Goal: Task Accomplishment & Management: Manage account settings

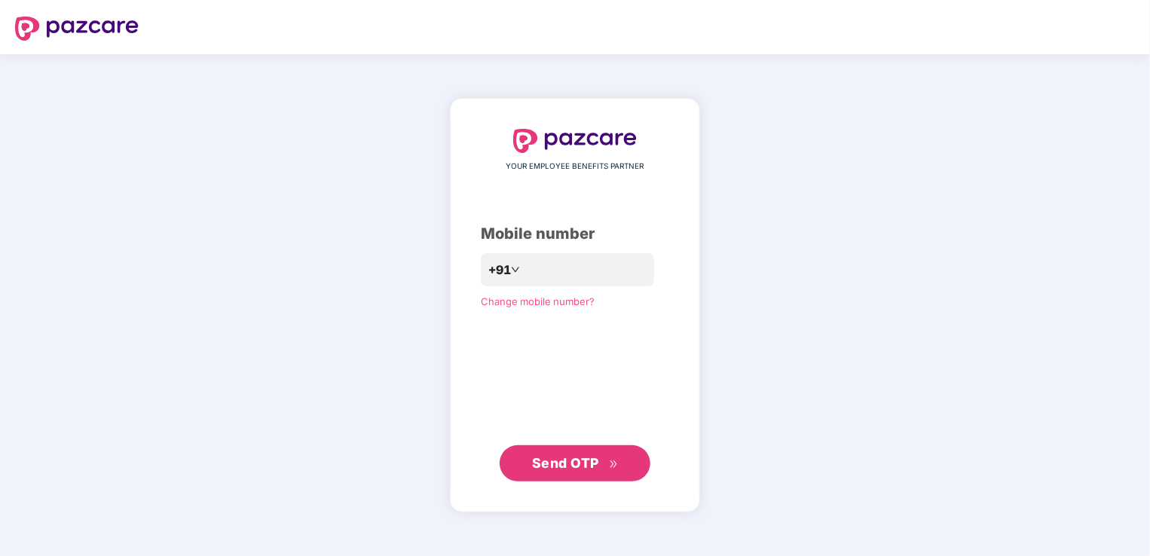
click at [262, 399] on div "YOUR EMPLOYEE BENEFITS PARTNER Mobile number +91 Change mobile number? Send OTP" at bounding box center [575, 305] width 1150 height 502
click at [539, 273] on input "number" at bounding box center [586, 270] width 124 height 24
type input "**********"
click at [572, 452] on button "Send OTP" at bounding box center [575, 464] width 151 height 36
drag, startPoint x: 548, startPoint y: 246, endPoint x: 539, endPoint y: 267, distance: 23.0
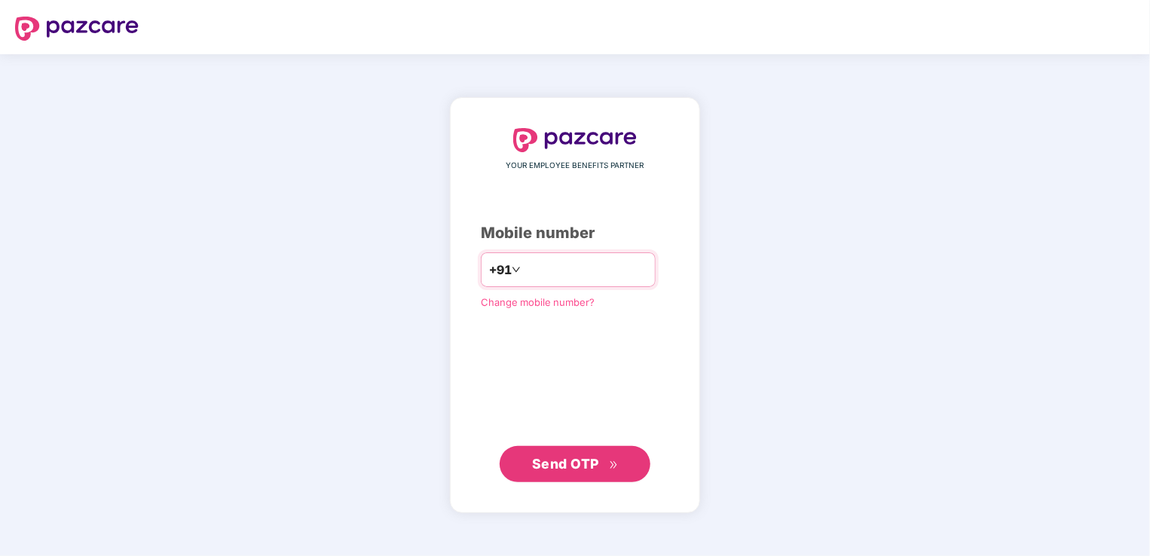
click at [547, 249] on div "YOUR EMPLOYEE BENEFITS PARTNER Mobile number +91 Change mobile number? Send OTP" at bounding box center [575, 305] width 188 height 354
click at [538, 270] on input "number" at bounding box center [586, 270] width 124 height 24
click at [580, 451] on button "Send OTP" at bounding box center [575, 463] width 151 height 36
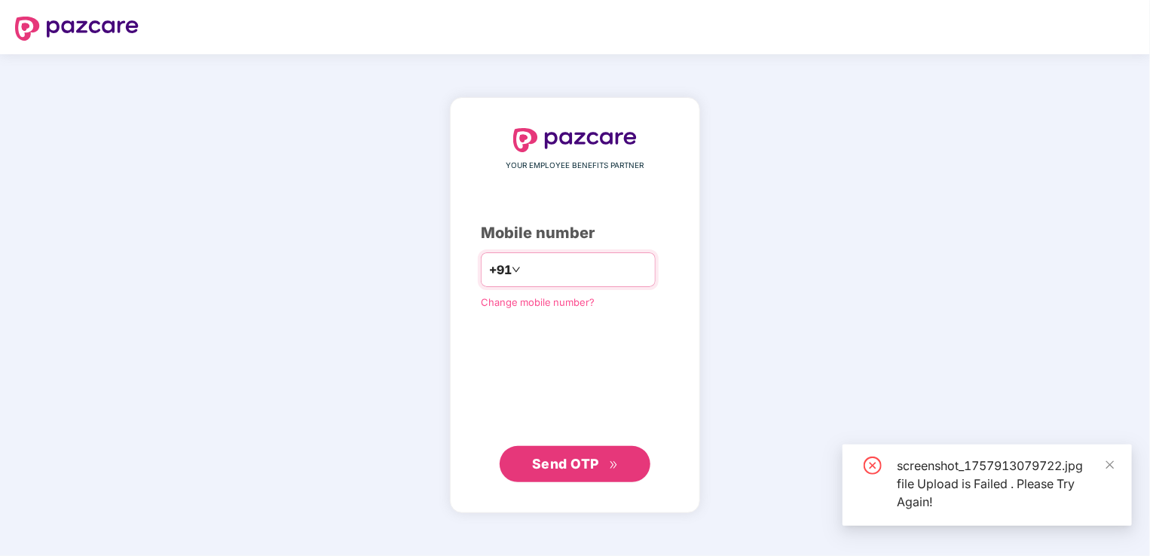
click at [623, 270] on input "**********" at bounding box center [586, 270] width 124 height 24
type input "*"
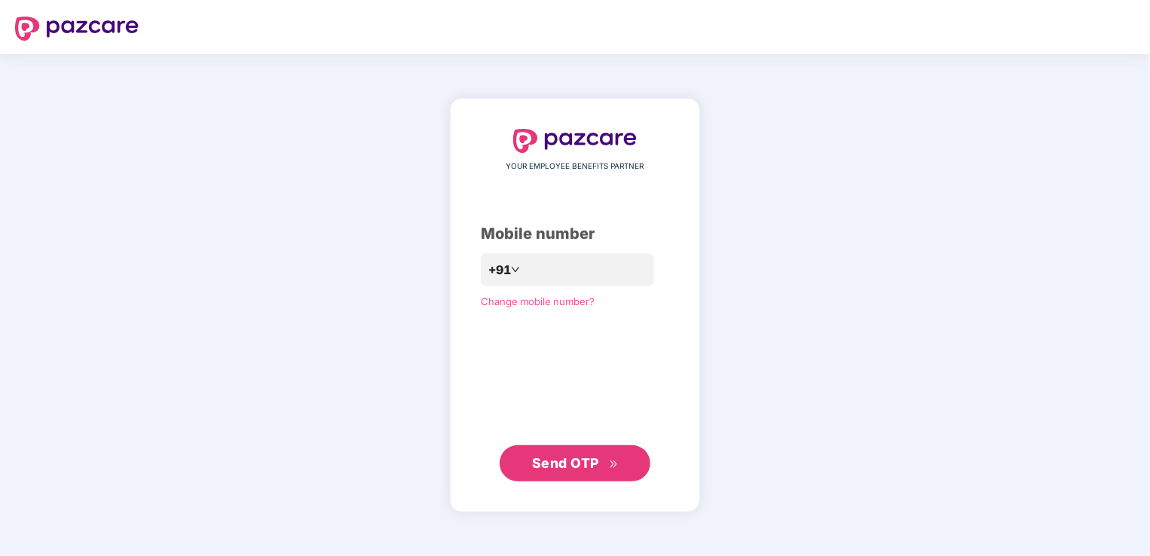
click at [578, 472] on span "Send OTP" at bounding box center [575, 463] width 87 height 21
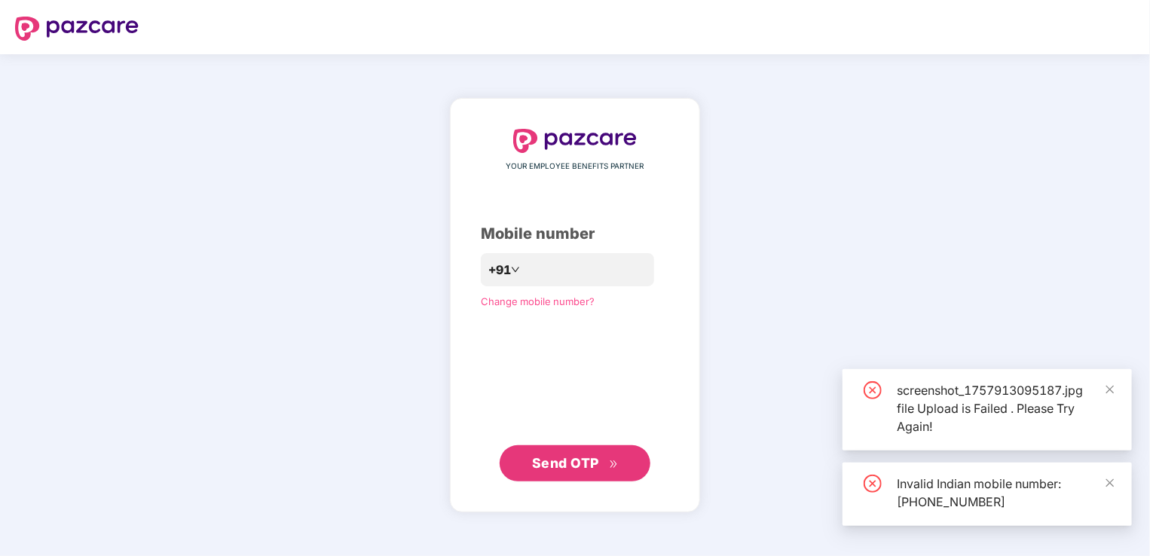
click at [983, 402] on div "screenshot_1757913095187.jpg file Upload is Failed . Please Try Again!" at bounding box center [1005, 408] width 217 height 54
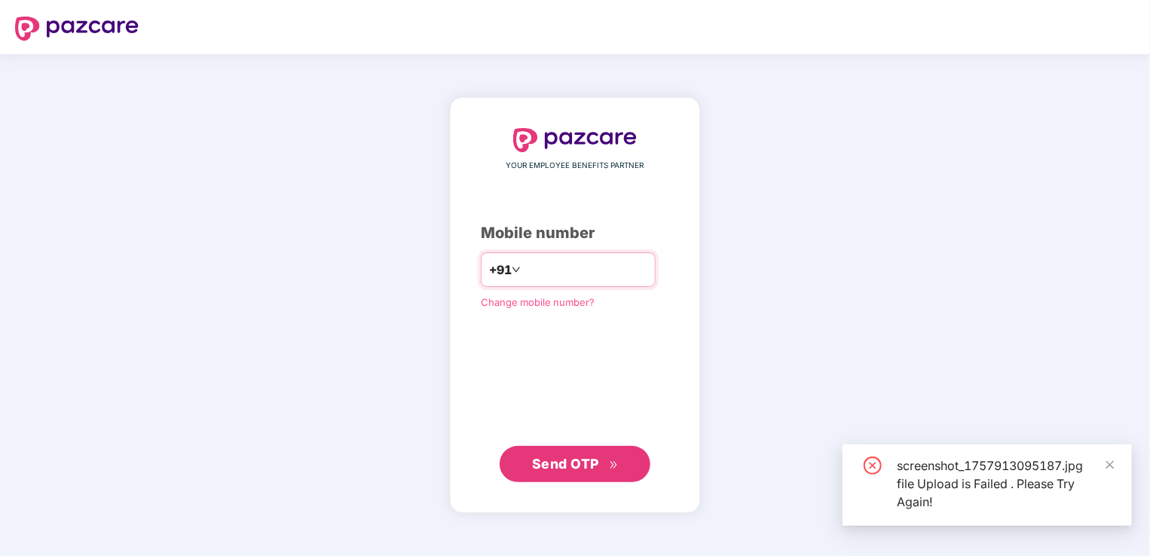
click at [524, 270] on input "**********" at bounding box center [586, 270] width 124 height 24
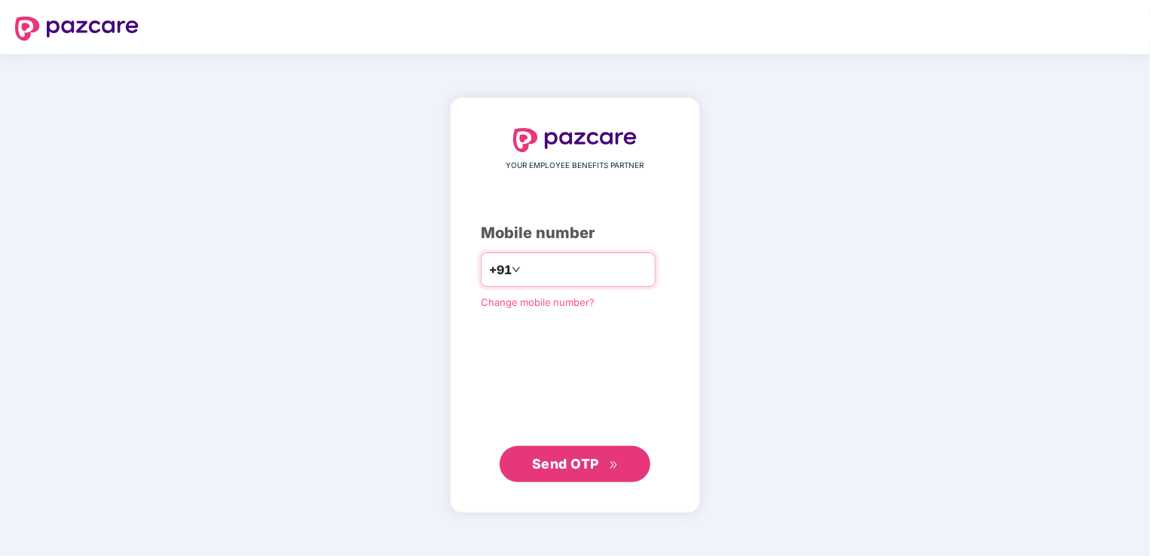
type input "**********"
click at [567, 449] on button "Send OTP" at bounding box center [575, 464] width 151 height 36
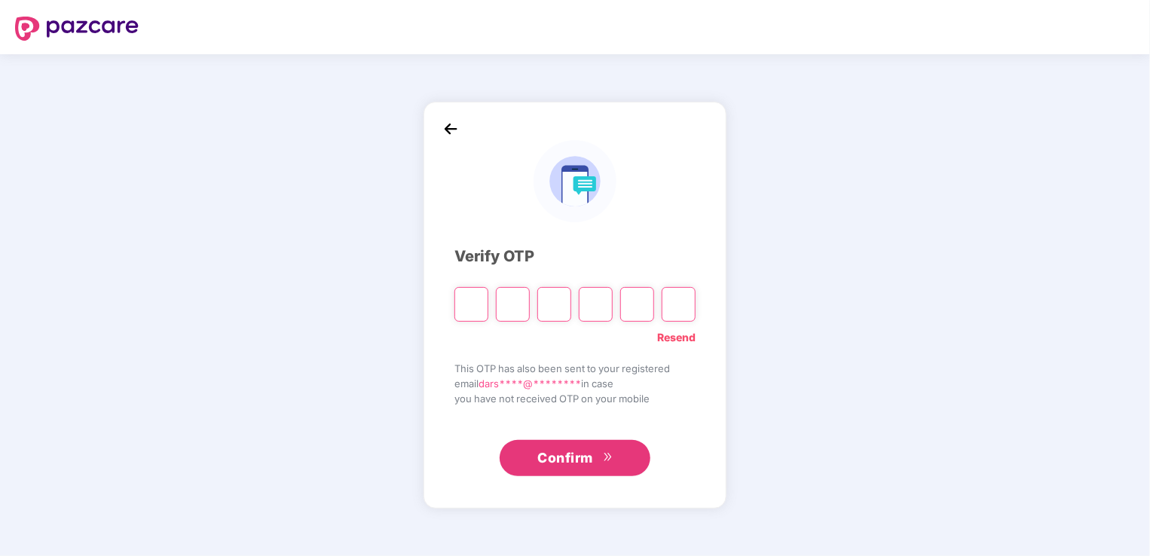
type input "*"
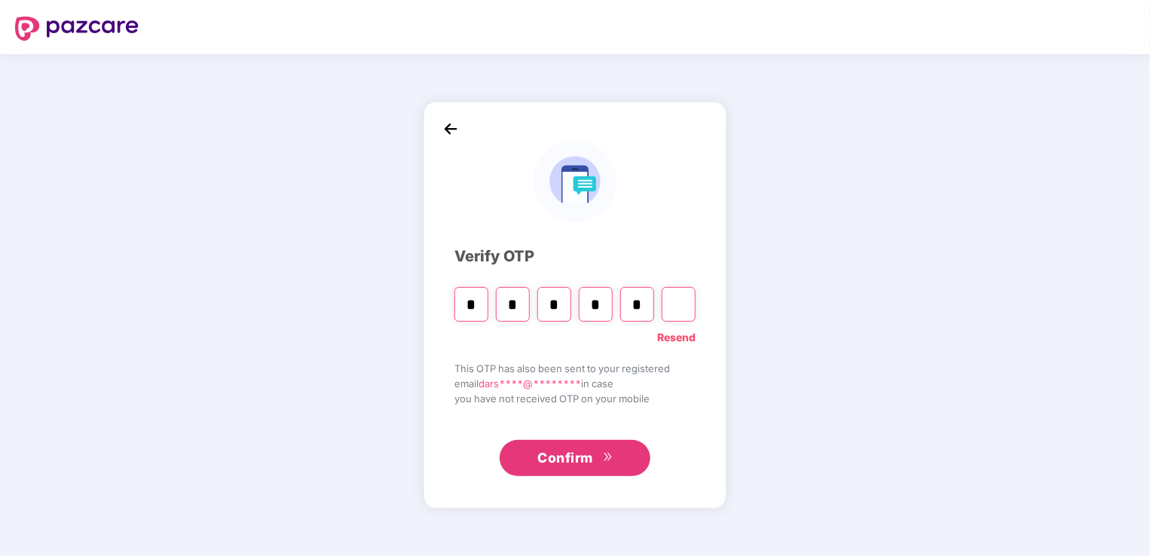
type input "*"
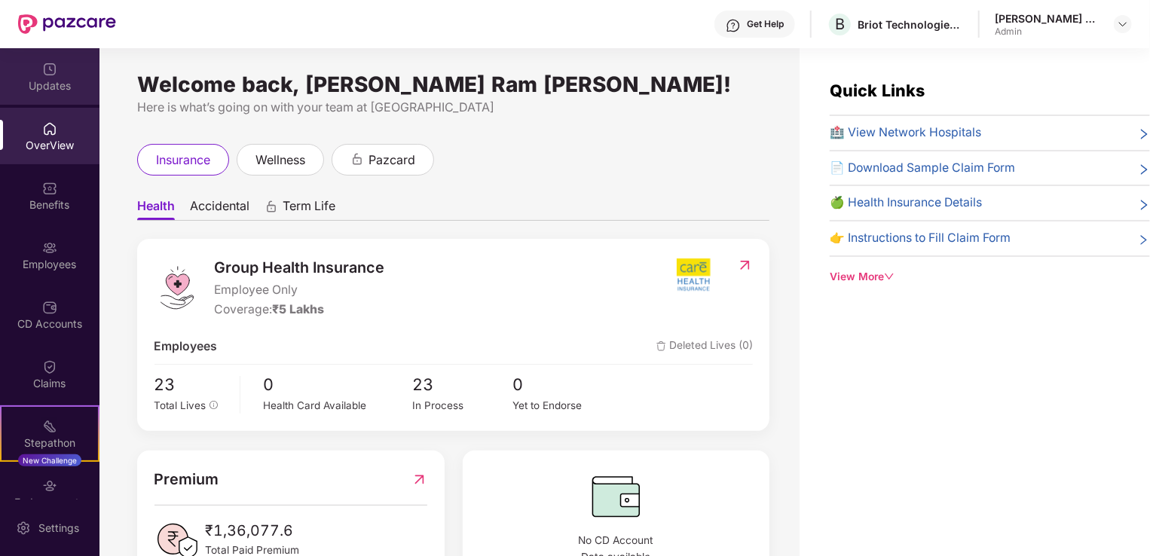
click at [42, 78] on div "Updates" at bounding box center [49, 85] width 99 height 15
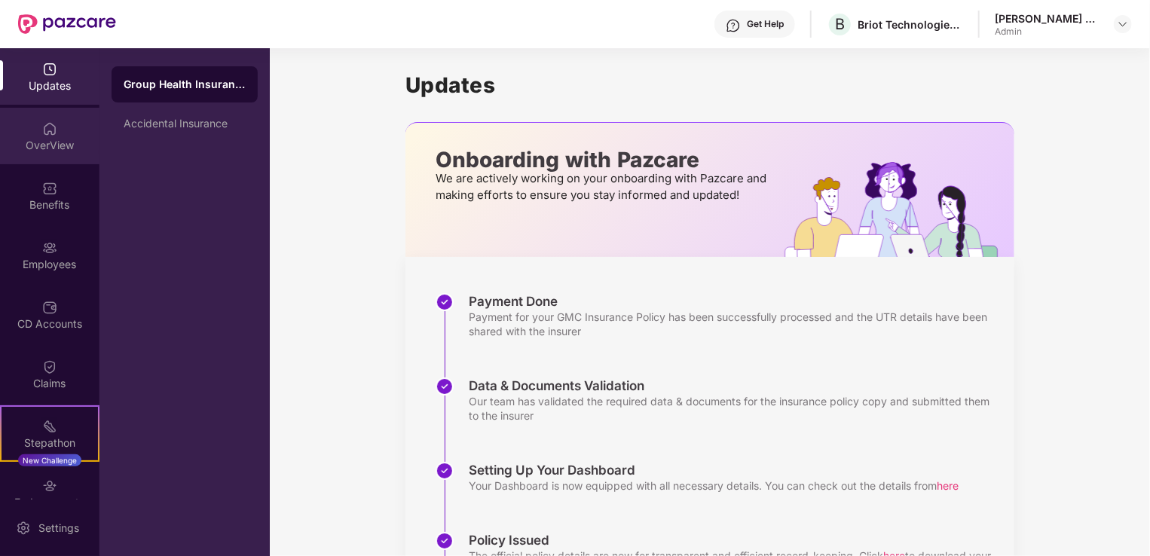
click at [35, 142] on div "OverView" at bounding box center [49, 145] width 99 height 15
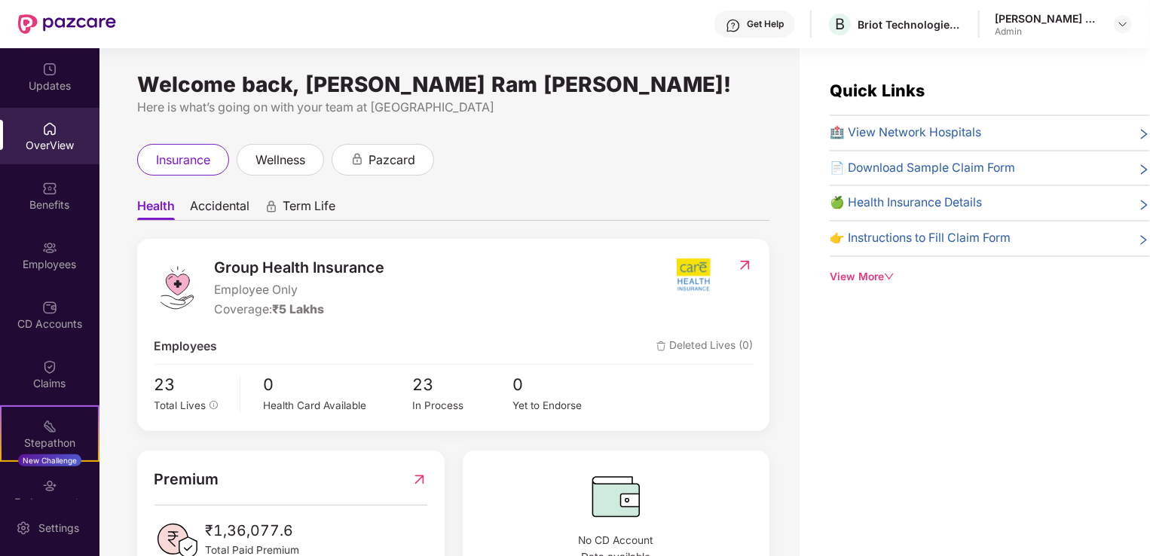
scroll to position [53, 0]
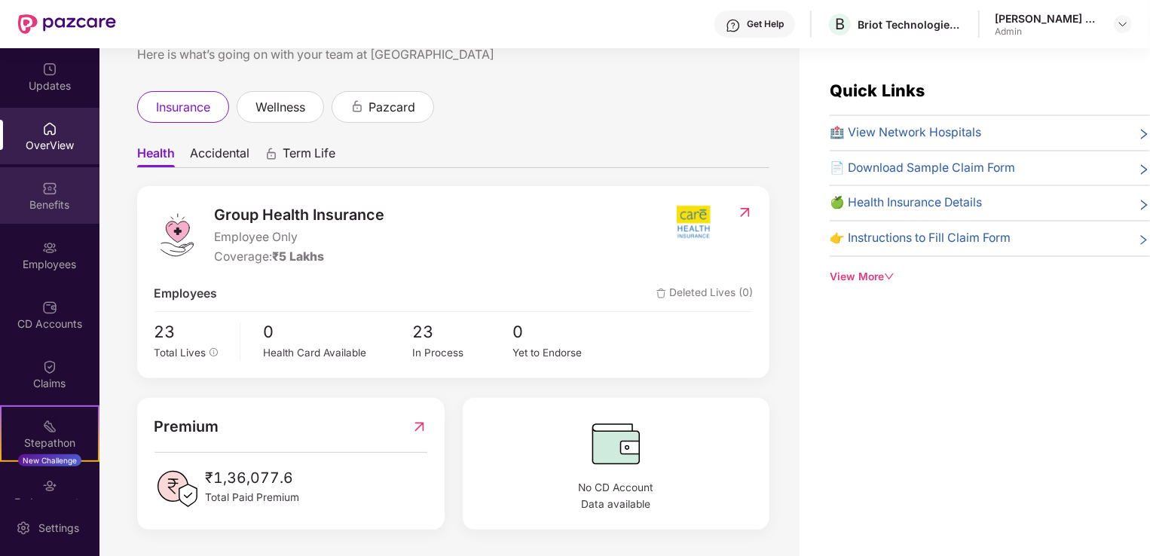
click at [42, 188] on img at bounding box center [49, 188] width 15 height 15
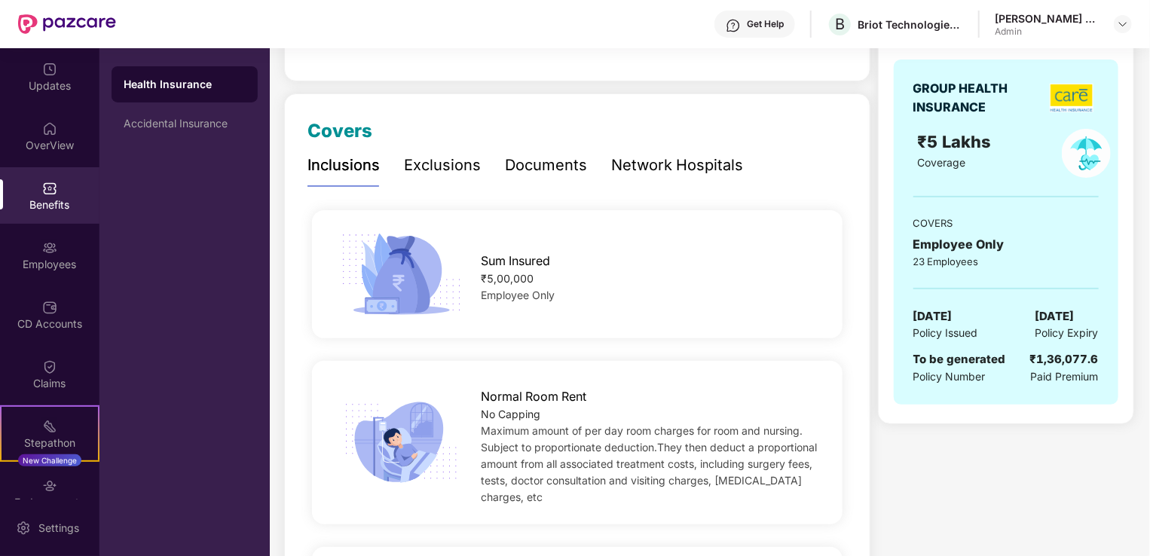
scroll to position [0, 0]
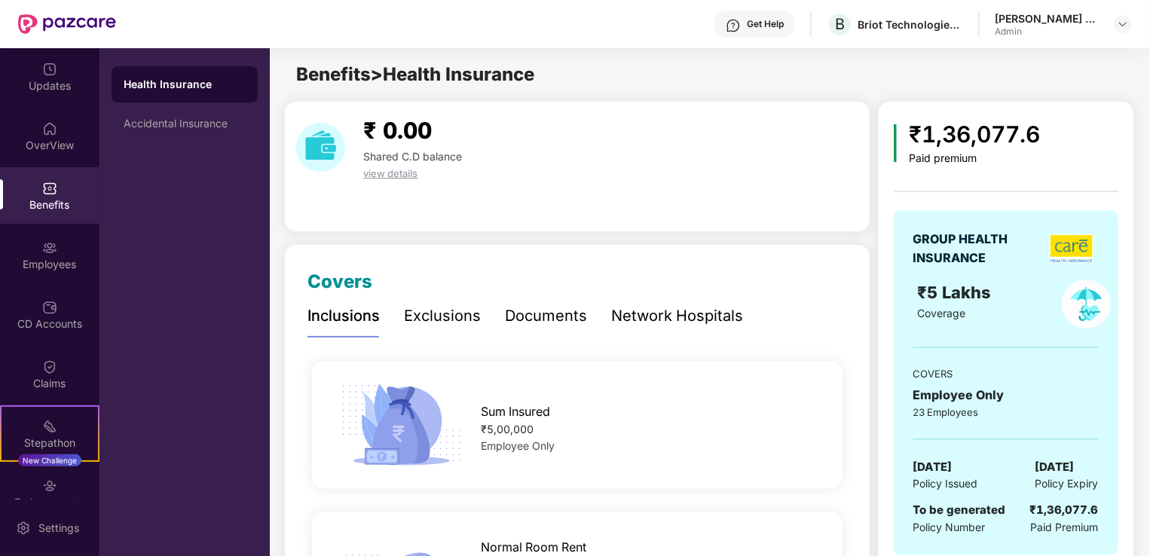
drag, startPoint x: 298, startPoint y: 77, endPoint x: 559, endPoint y: 76, distance: 260.7
click at [559, 76] on div "Benefits > Health Insurance" at bounding box center [709, 74] width 879 height 29
drag, startPoint x: 559, startPoint y: 76, endPoint x: 541, endPoint y: 102, distance: 31.4
click at [541, 102] on div "₹ 0.00 Shared C.D balance view details" at bounding box center [577, 166] width 586 height 131
drag, startPoint x: 537, startPoint y: 66, endPoint x: 277, endPoint y: 84, distance: 260.6
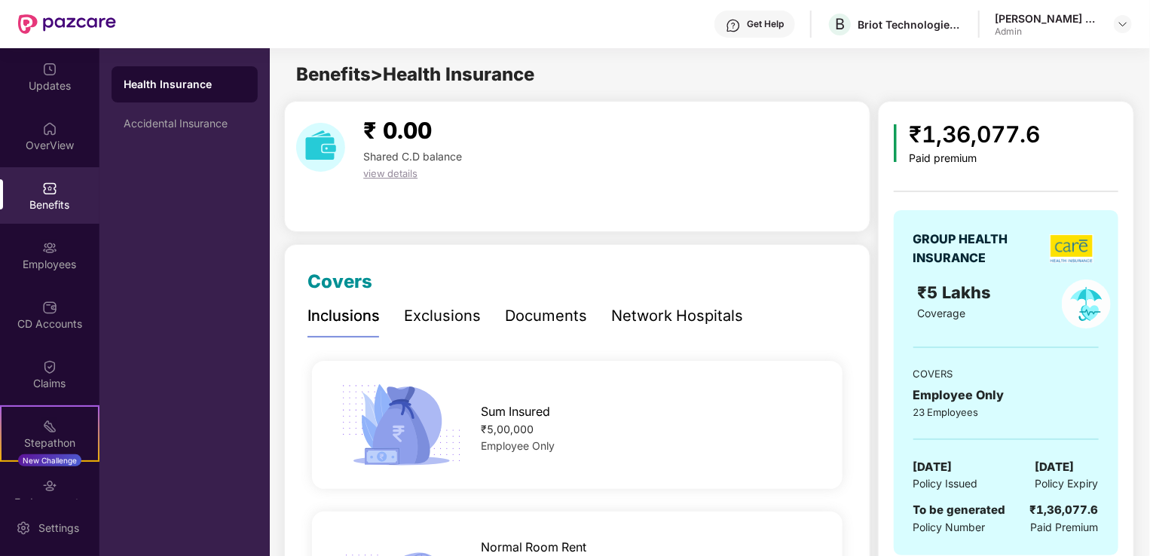
click at [277, 84] on div "Benefits > Health Insurance" at bounding box center [402, 74] width 264 height 29
click at [618, 74] on div "Benefits > Health Insurance" at bounding box center [709, 74] width 879 height 29
drag, startPoint x: 554, startPoint y: 73, endPoint x: 286, endPoint y: 85, distance: 268.5
click at [286, 85] on div "Benefits > Health Insurance" at bounding box center [709, 74] width 879 height 29
click at [573, 68] on div "Benefits > Health Insurance" at bounding box center [709, 74] width 879 height 29
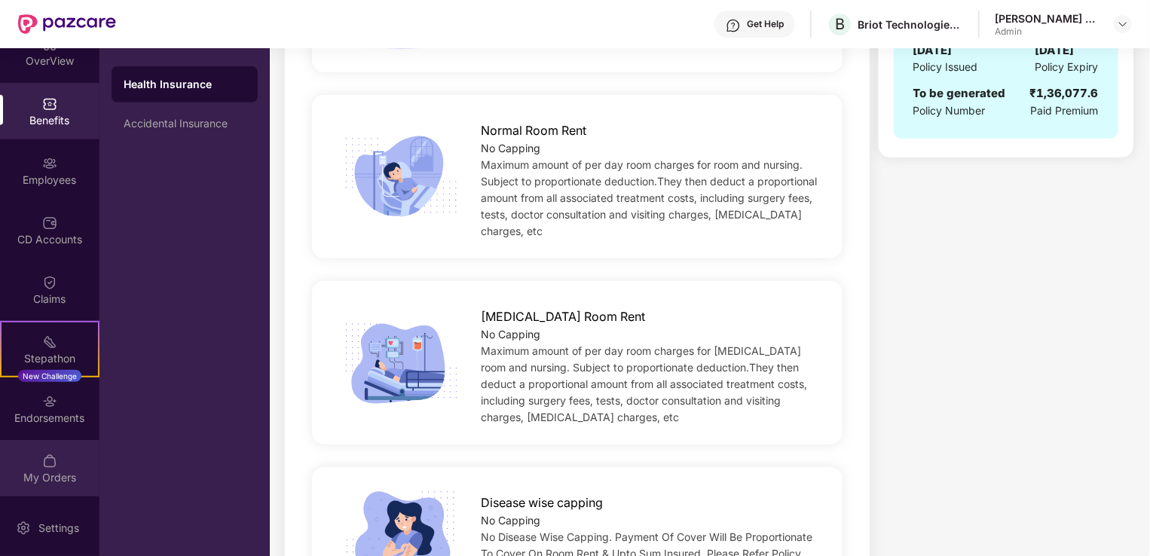
scroll to position [452, 0]
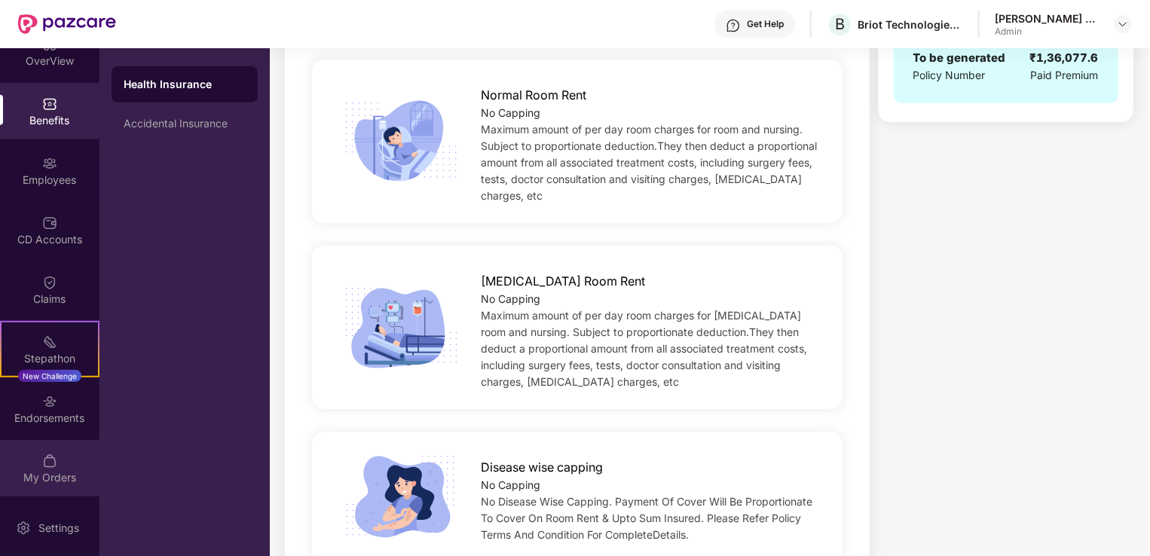
click at [45, 474] on div "My Orders" at bounding box center [49, 477] width 99 height 15
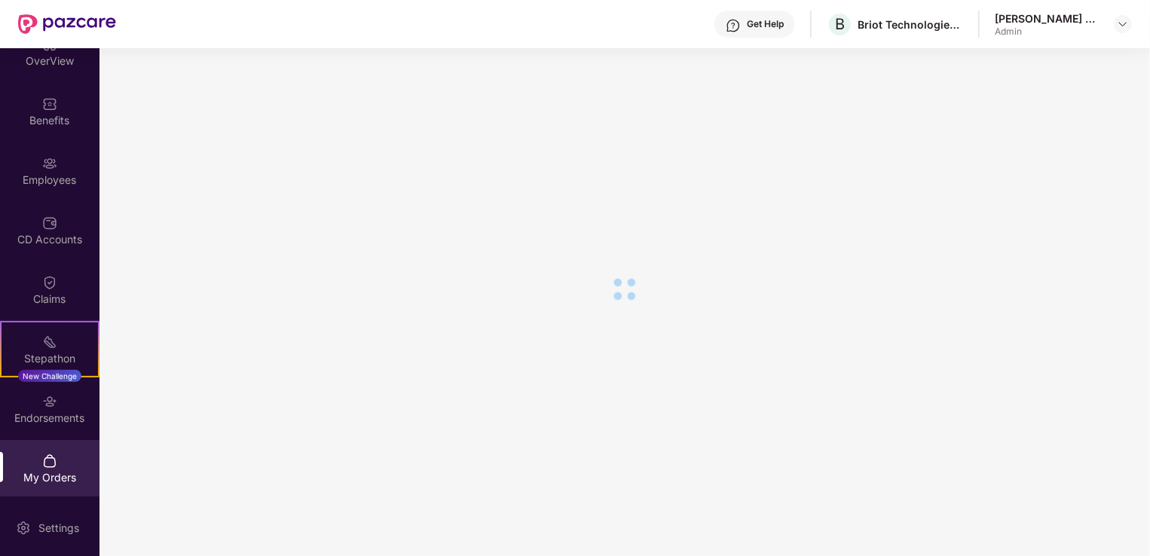
scroll to position [91, 0]
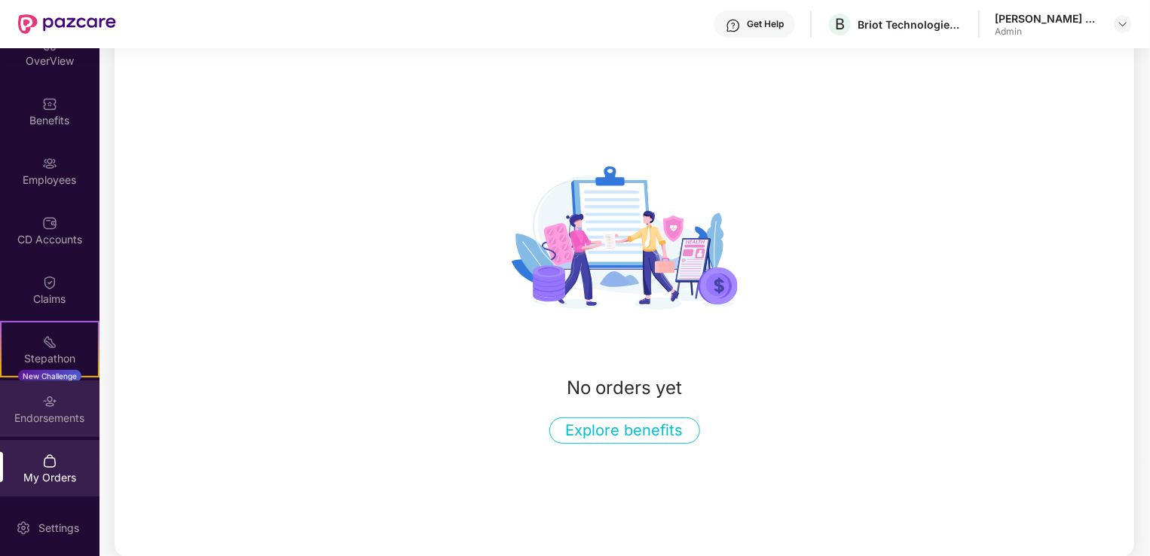
click at [46, 405] on img at bounding box center [49, 401] width 15 height 15
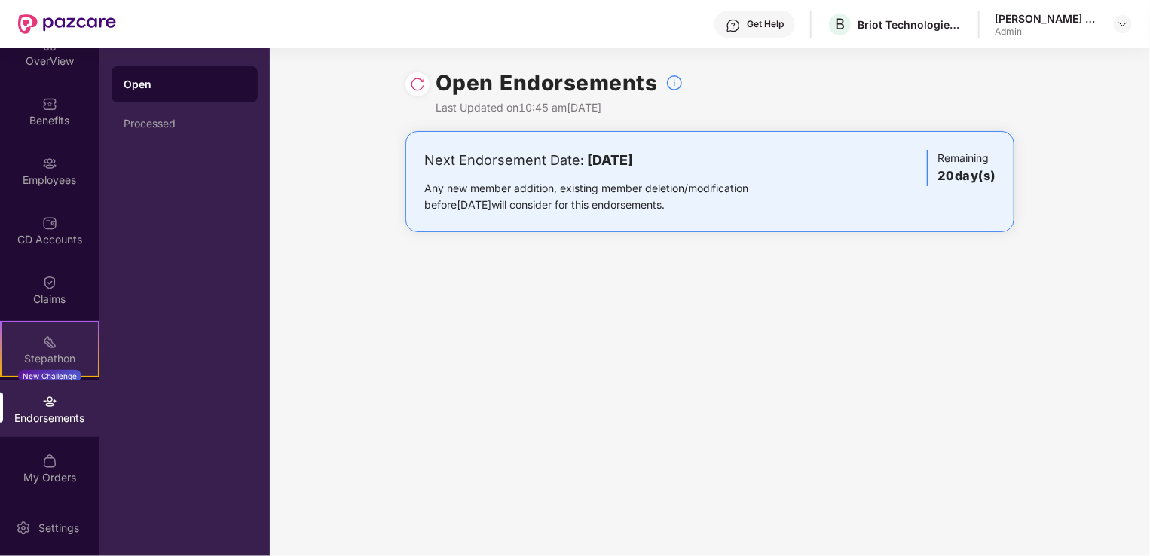
click at [44, 347] on img at bounding box center [49, 342] width 15 height 15
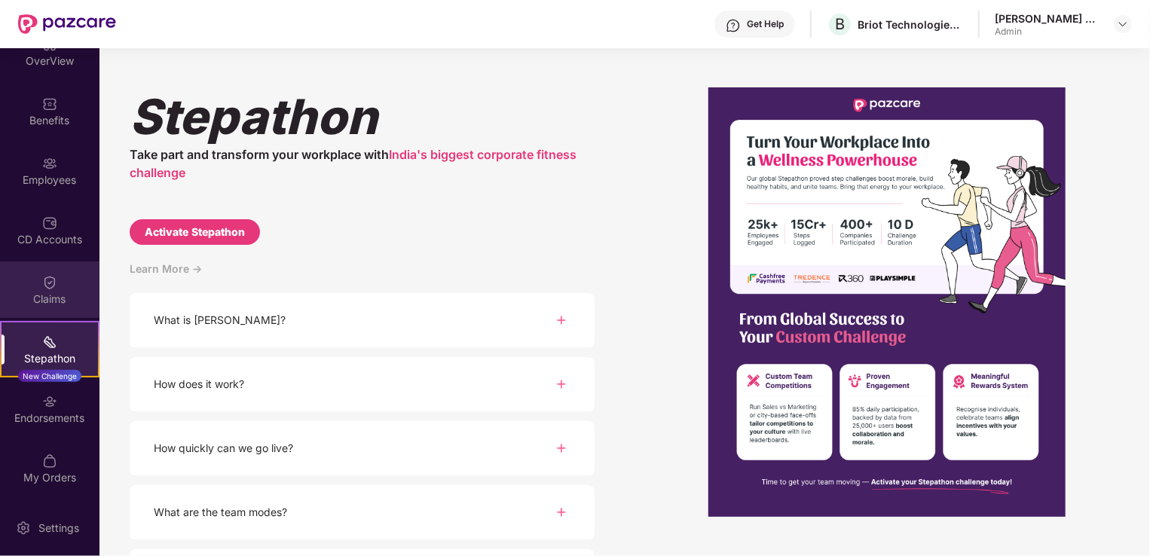
click at [53, 277] on img at bounding box center [49, 282] width 15 height 15
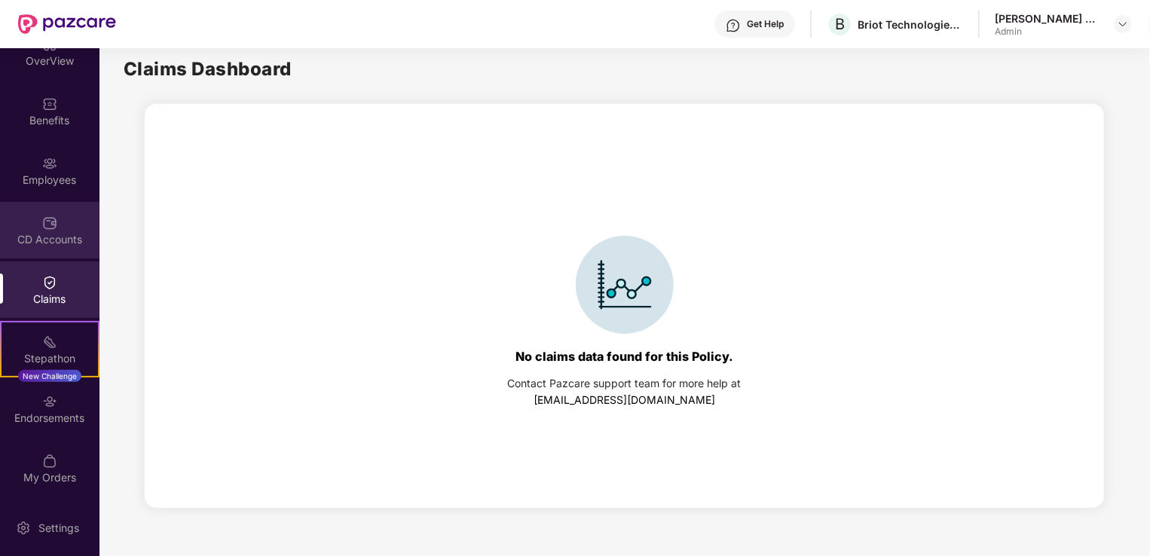
click at [49, 234] on div "CD Accounts" at bounding box center [49, 239] width 99 height 15
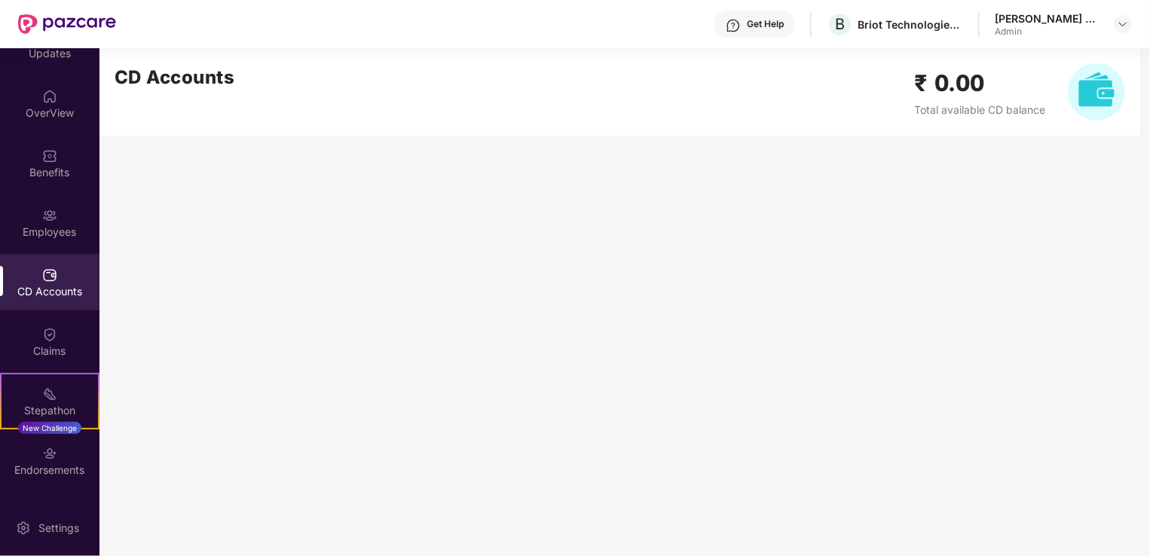
scroll to position [9, 0]
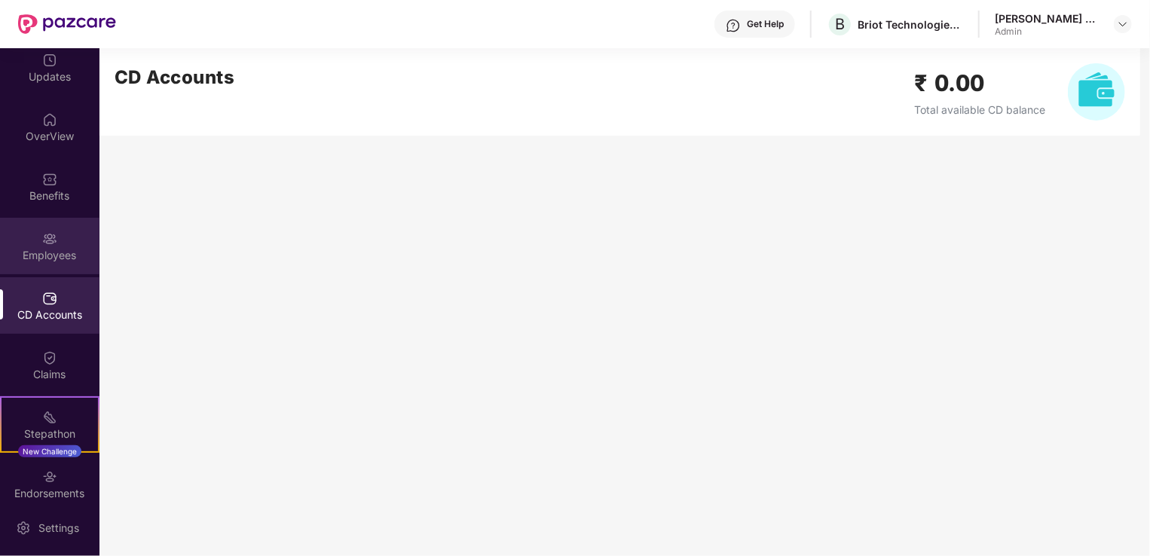
click at [48, 246] on div "Employees" at bounding box center [49, 246] width 99 height 57
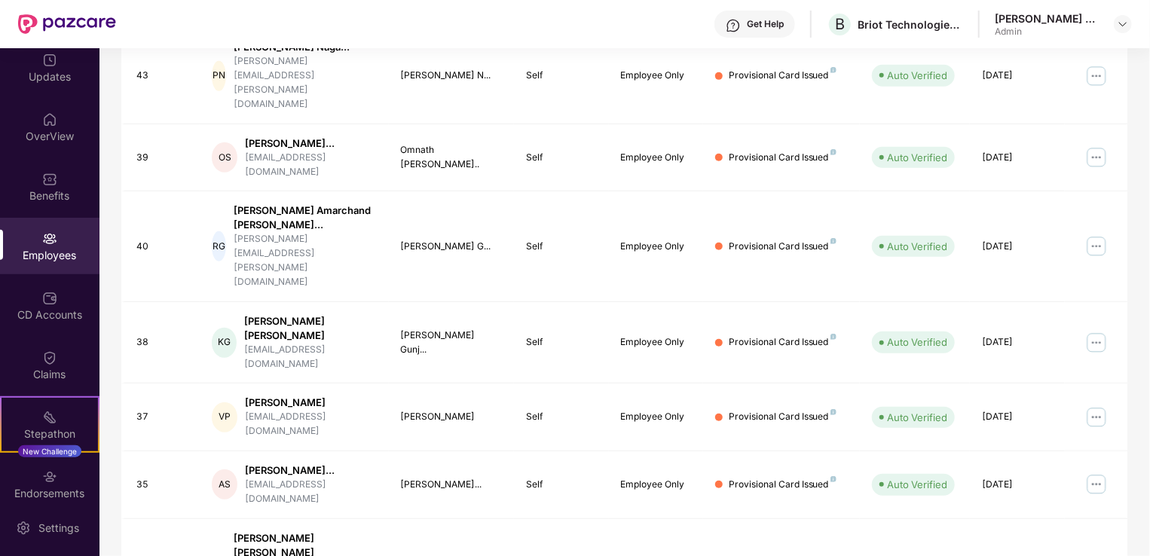
scroll to position [405, 0]
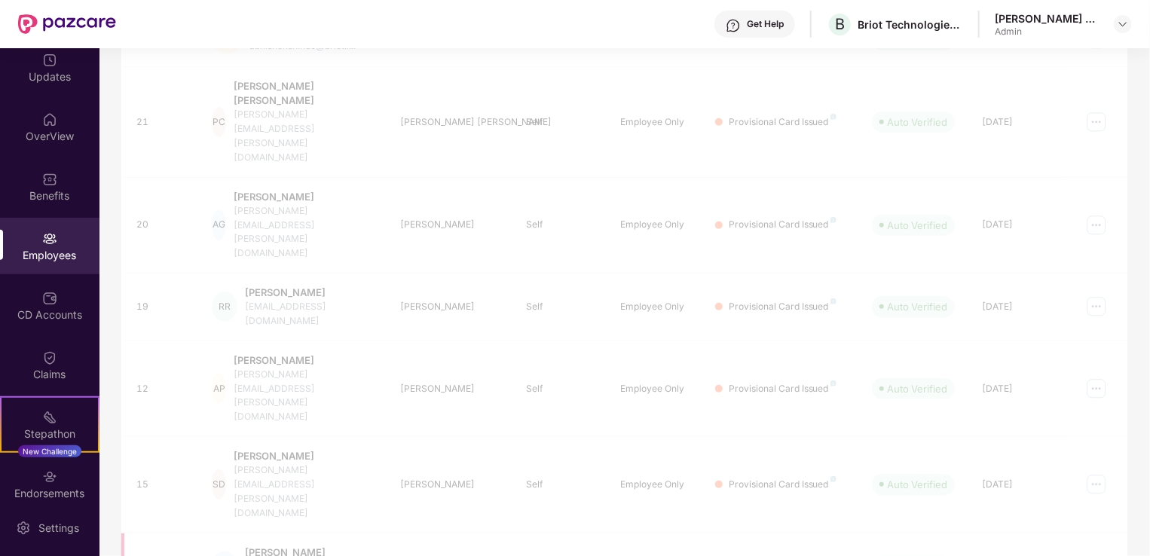
scroll to position [368, 0]
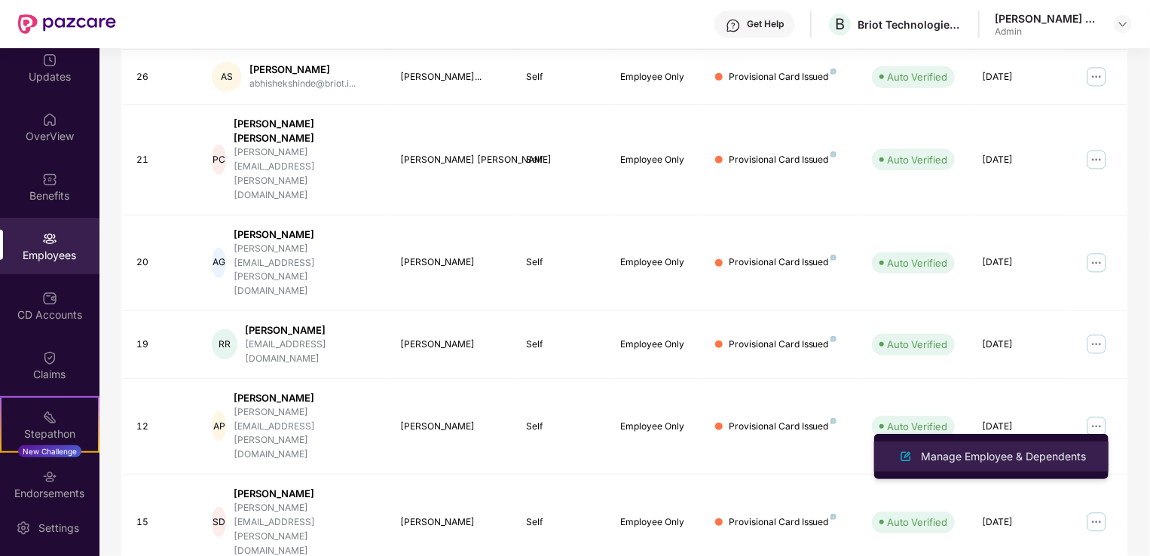
click at [1033, 455] on div "Manage Employee & Dependents" at bounding box center [1003, 456] width 171 height 17
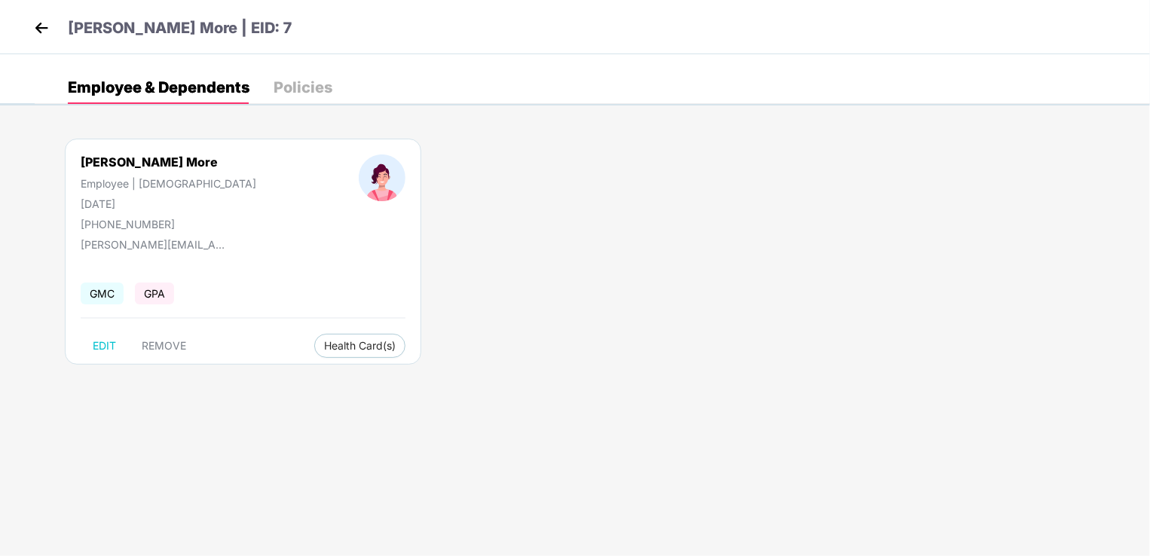
click at [301, 87] on div "Policies" at bounding box center [303, 87] width 59 height 15
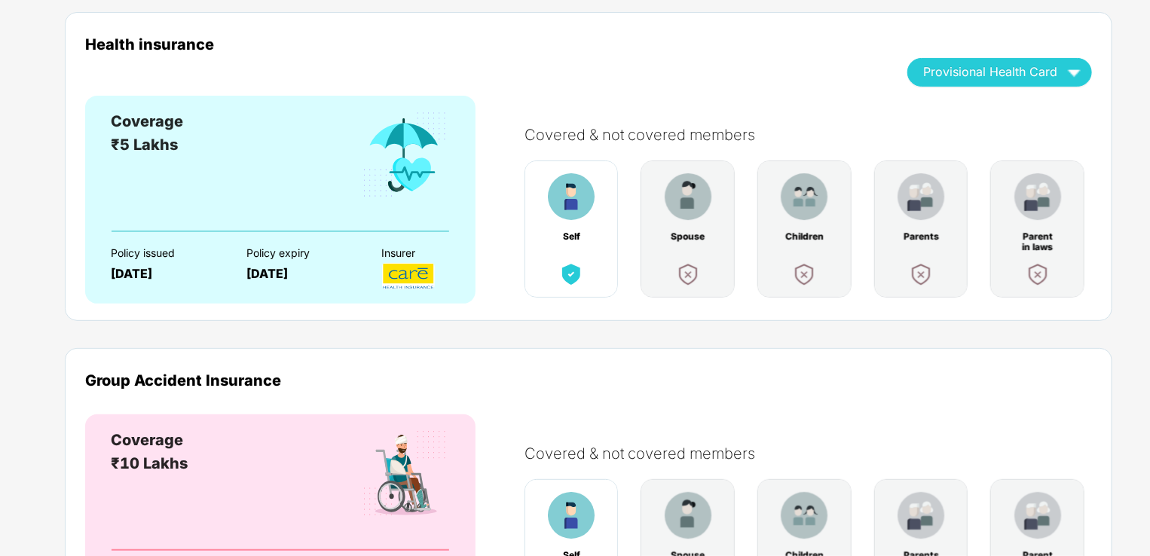
scroll to position [0, 0]
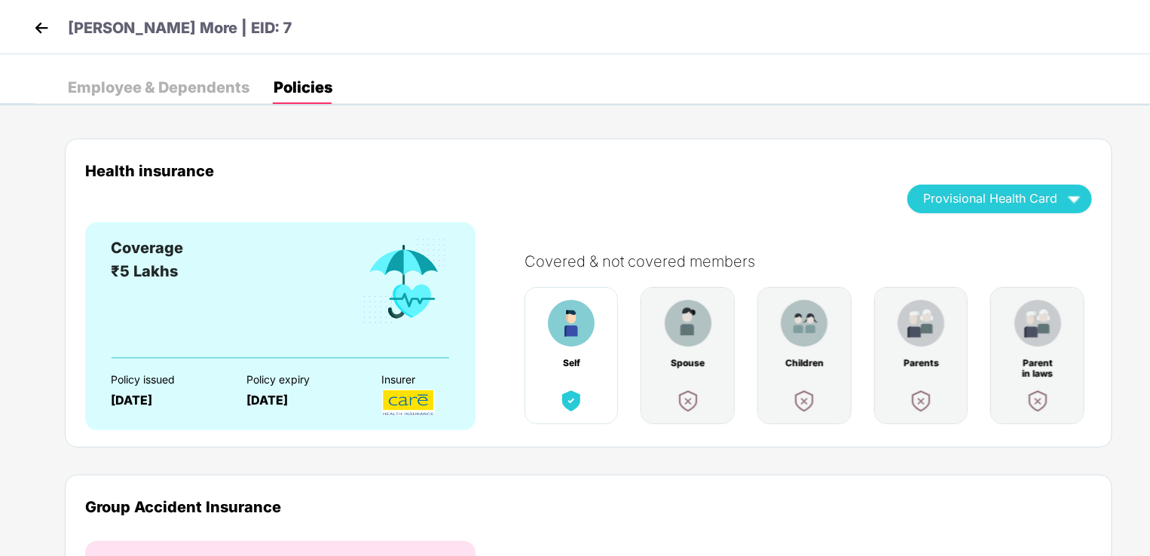
click at [136, 83] on div "Employee & Dependents" at bounding box center [159, 87] width 182 height 15
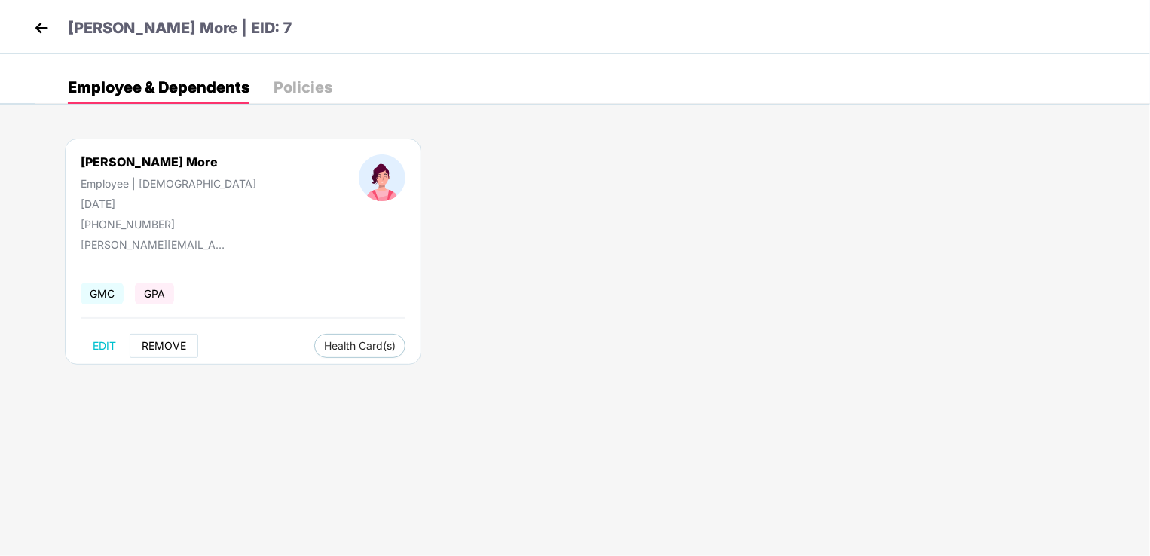
click at [167, 351] on button "REMOVE" at bounding box center [164, 346] width 69 height 24
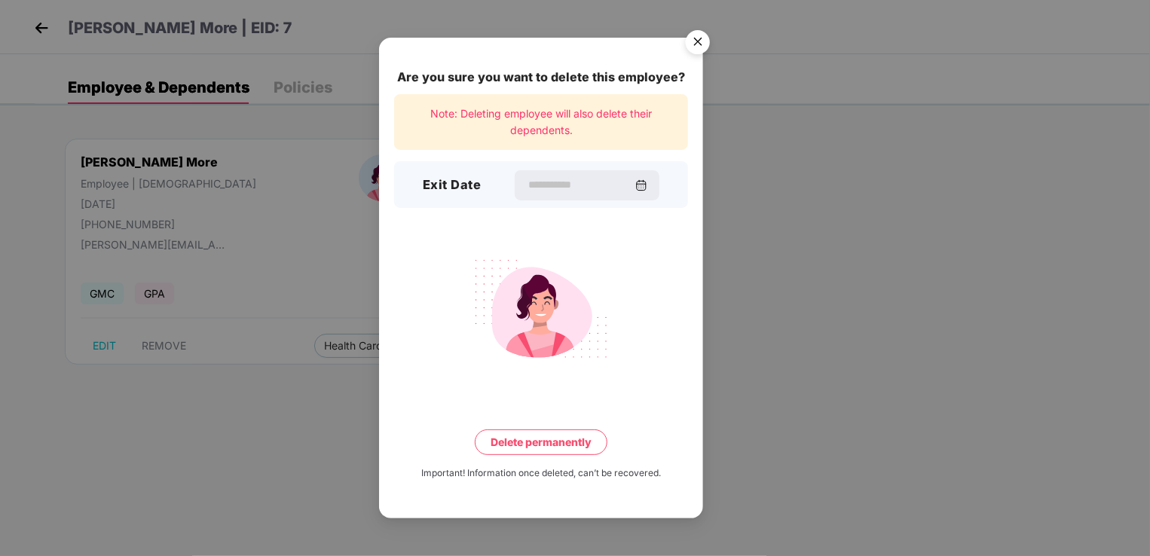
click at [693, 44] on img "Close" at bounding box center [698, 44] width 42 height 42
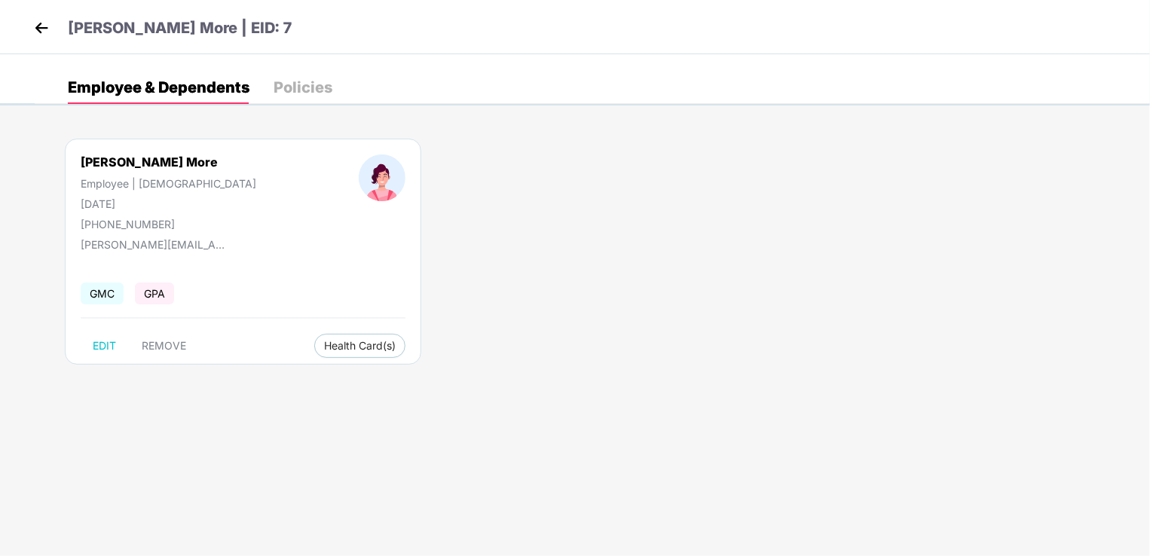
click at [42, 30] on img at bounding box center [41, 28] width 23 height 23
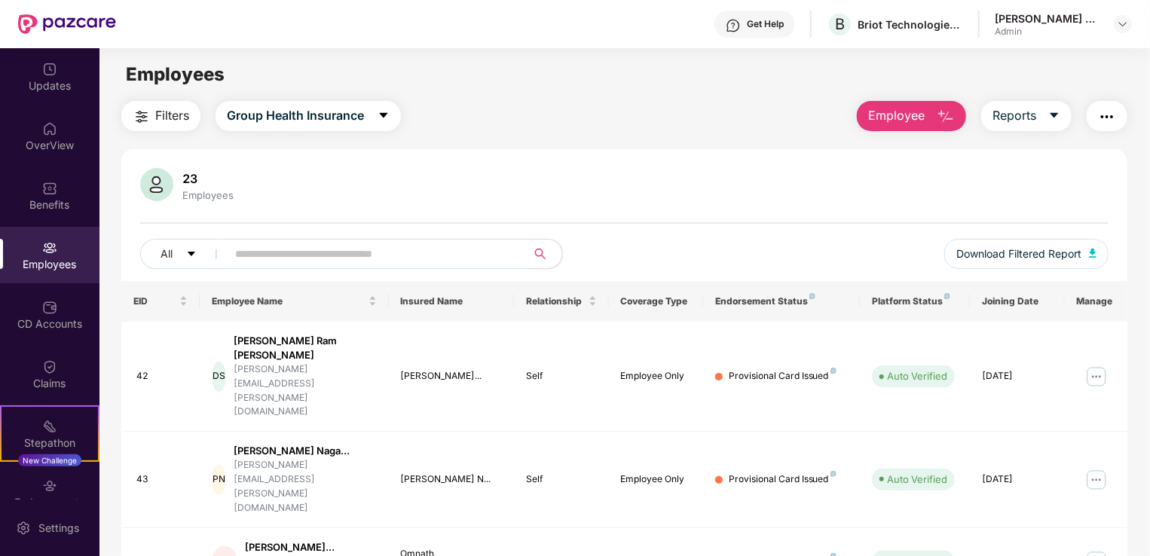
click at [289, 256] on input "text" at bounding box center [370, 254] width 271 height 23
click at [318, 222] on div at bounding box center [624, 223] width 968 height 2
click at [375, 115] on button "Group Health Insurance" at bounding box center [308, 116] width 185 height 30
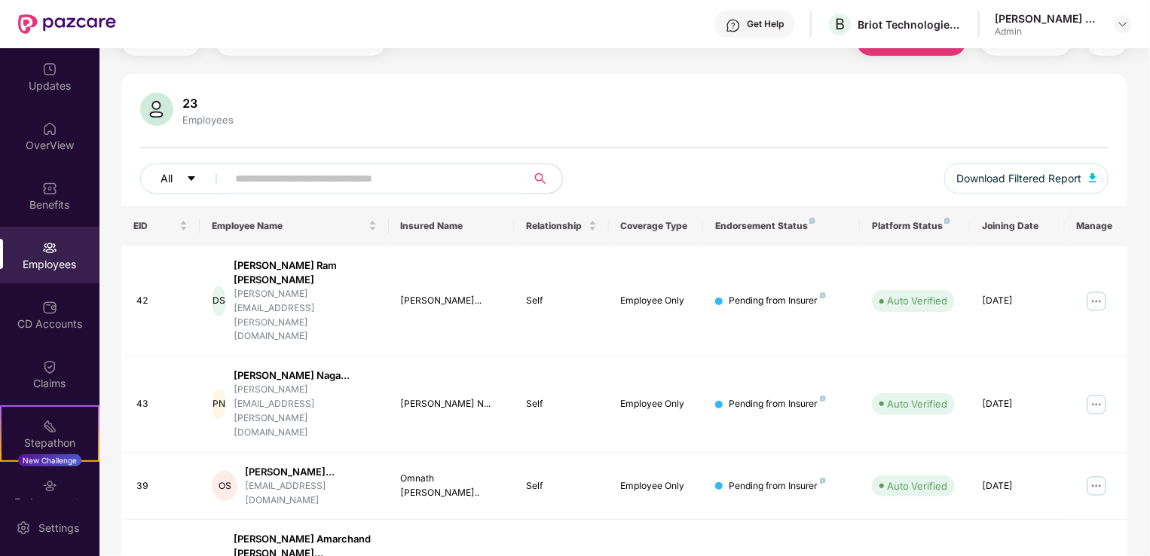
click at [193, 177] on icon "caret-down" at bounding box center [192, 178] width 8 height 5
click at [449, 110] on div "23 Employees" at bounding box center [624, 111] width 968 height 36
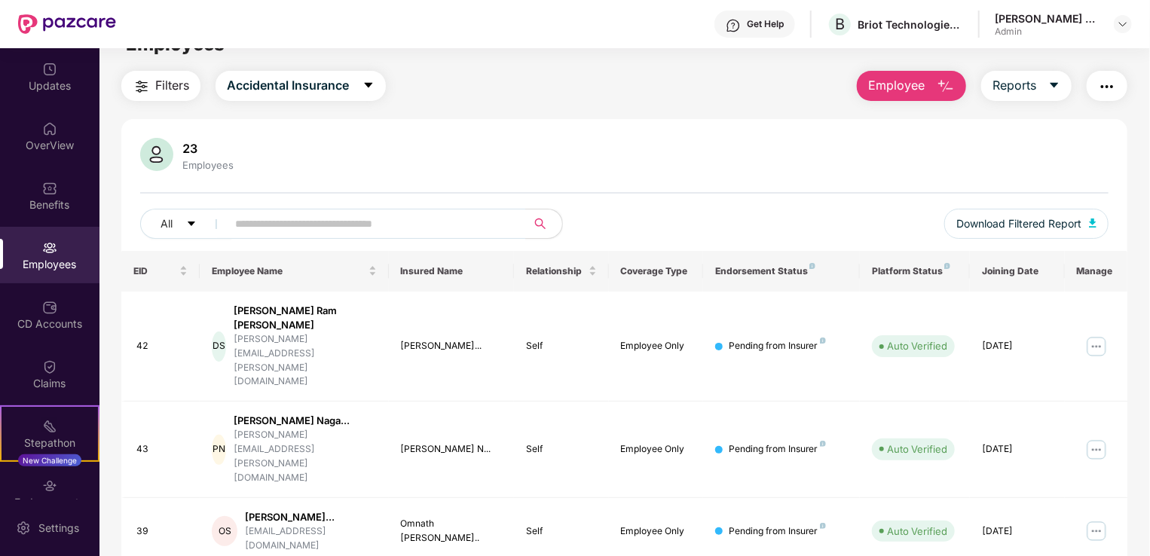
scroll to position [0, 0]
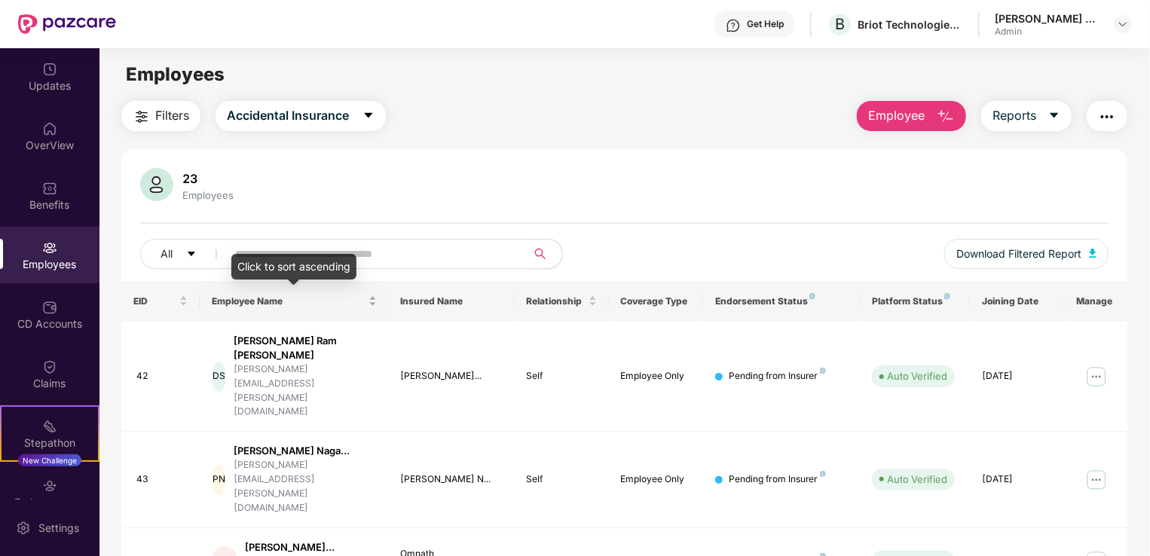
click at [374, 301] on div "Employee Name" at bounding box center [294, 301] width 164 height 14
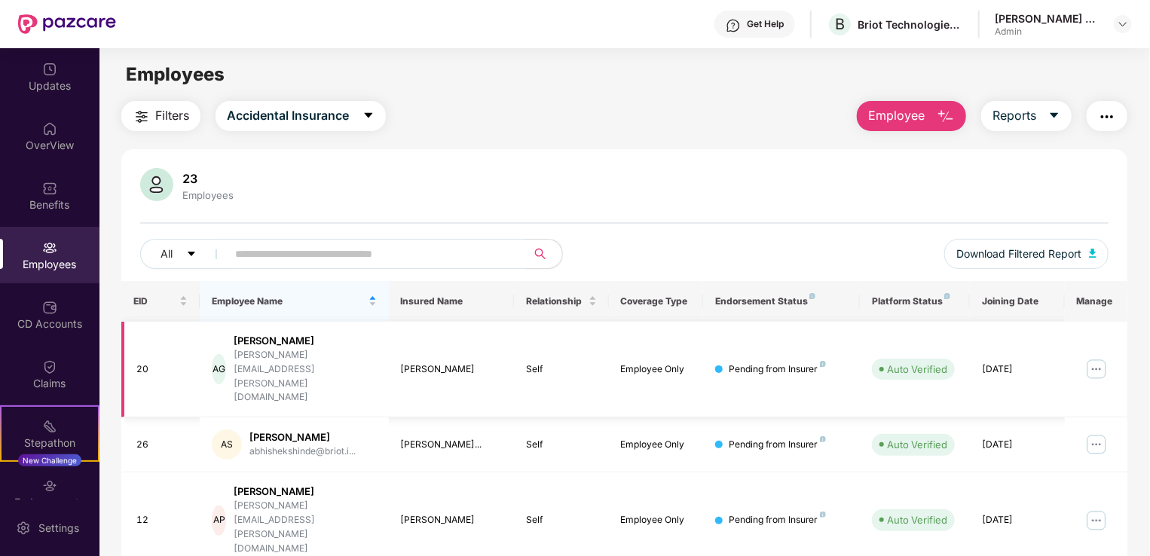
click at [1093, 357] on img at bounding box center [1096, 369] width 24 height 24
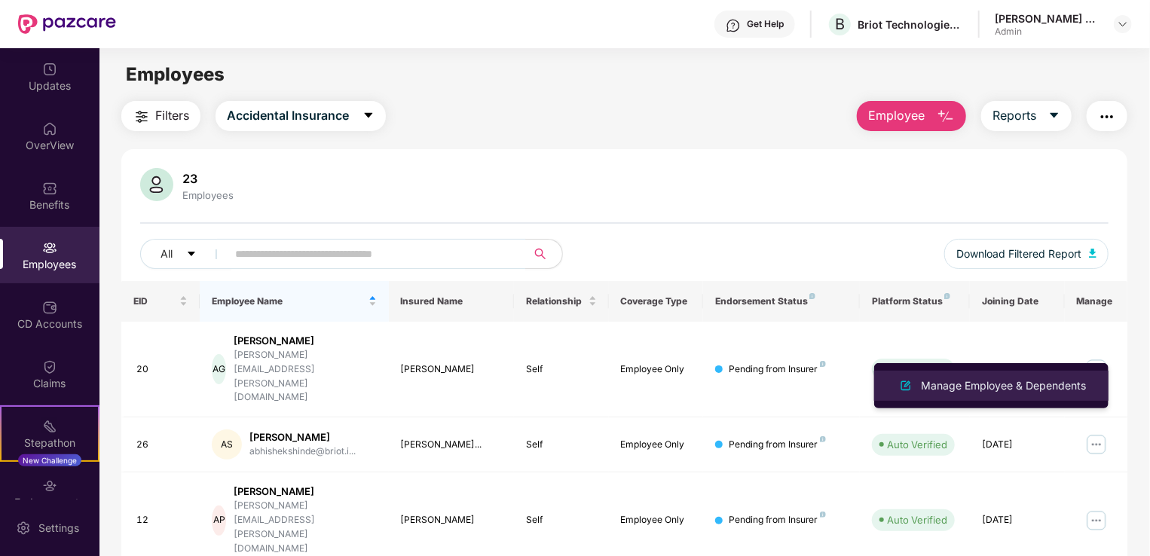
click at [977, 380] on div "Manage Employee & Dependents" at bounding box center [1003, 386] width 171 height 17
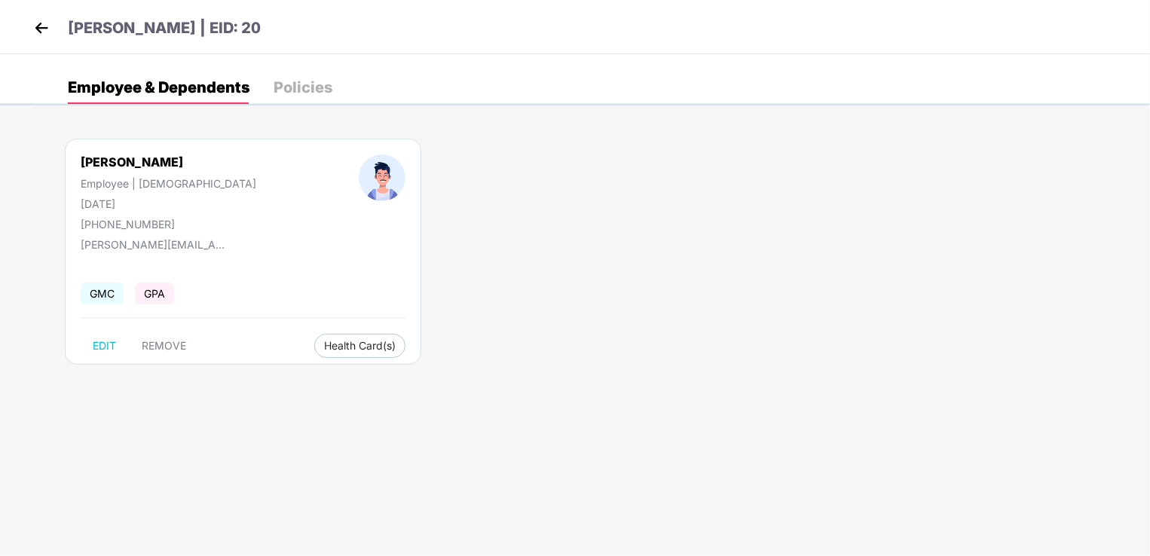
click at [33, 23] on img at bounding box center [41, 28] width 23 height 23
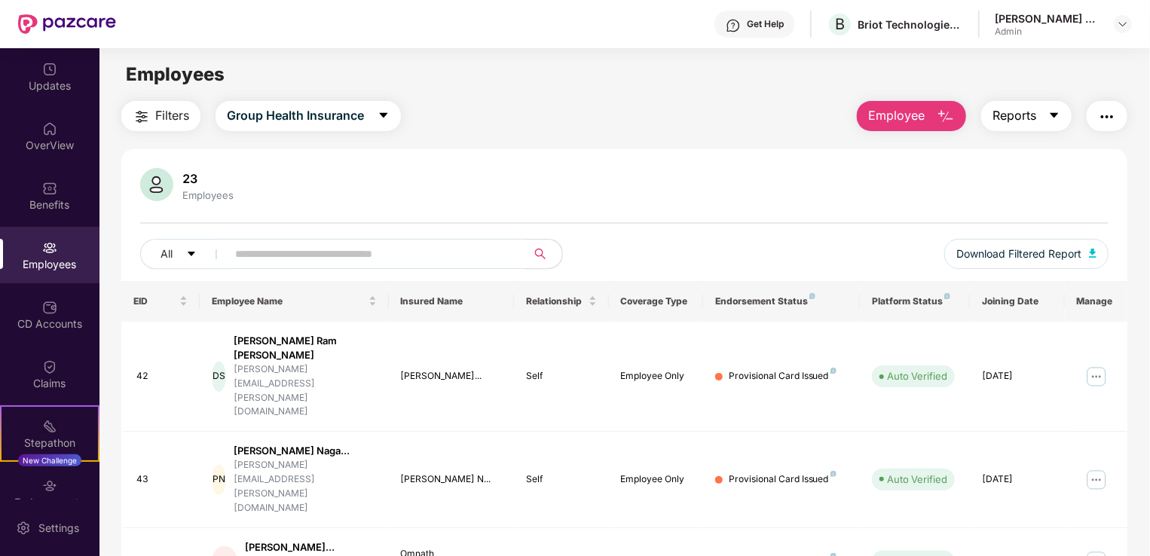
click at [1053, 115] on icon "caret-down" at bounding box center [1054, 115] width 8 height 5
click at [1076, 73] on div "Employees" at bounding box center [624, 74] width 1050 height 29
click at [1108, 110] on img "button" at bounding box center [1107, 117] width 18 height 18
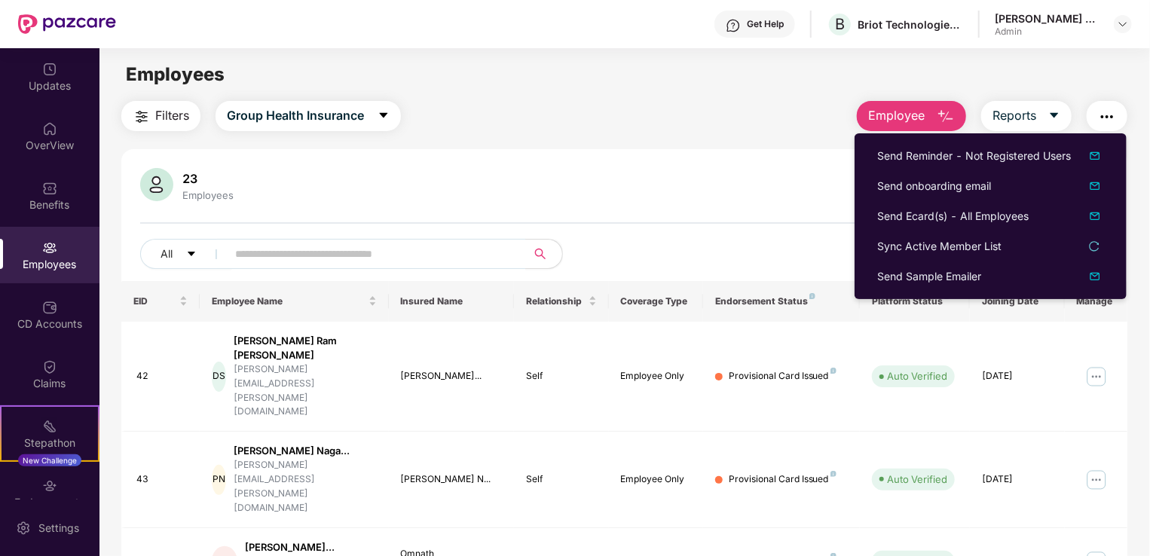
drag, startPoint x: 751, startPoint y: 209, endPoint x: 838, endPoint y: 137, distance: 112.4
click at [751, 207] on div "23 Employees All Download Filtered Report" at bounding box center [624, 224] width 1006 height 113
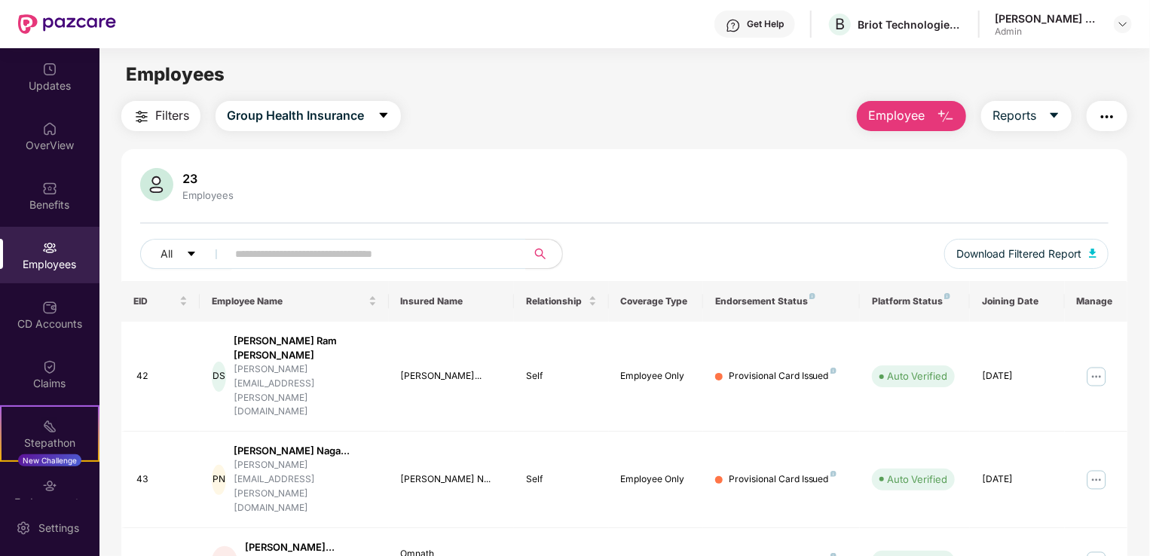
click at [902, 124] on span "Employee" at bounding box center [896, 115] width 57 height 19
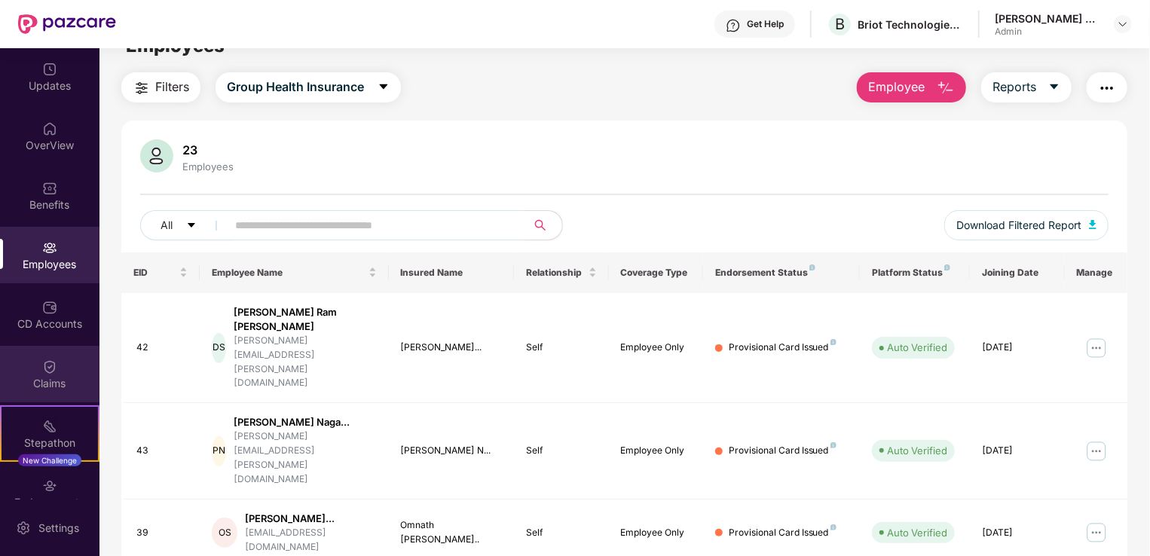
click at [56, 376] on div "Claims" at bounding box center [49, 383] width 99 height 15
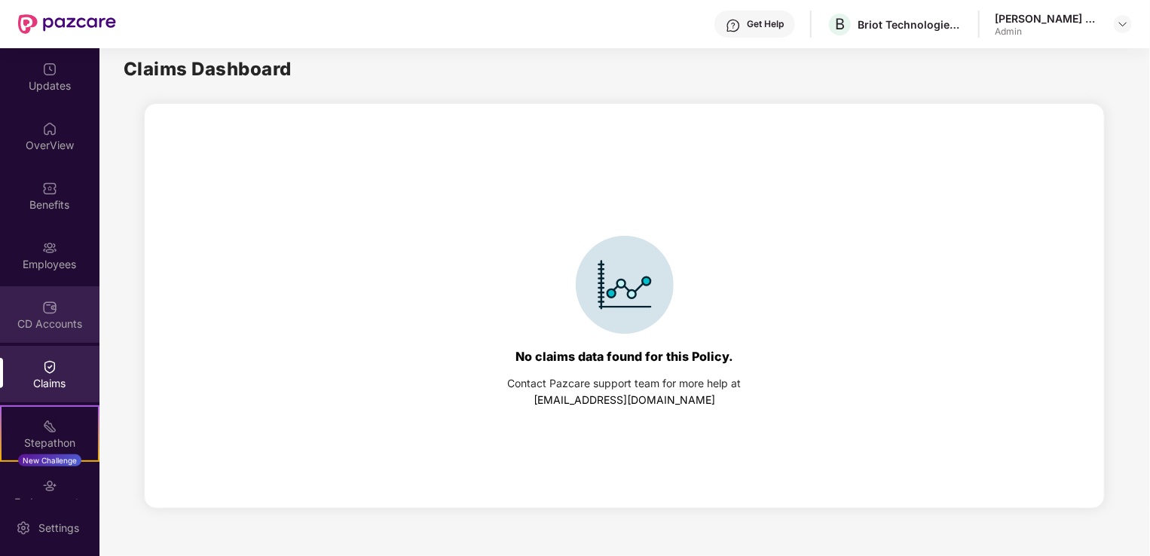
click at [48, 321] on div "CD Accounts" at bounding box center [49, 323] width 99 height 15
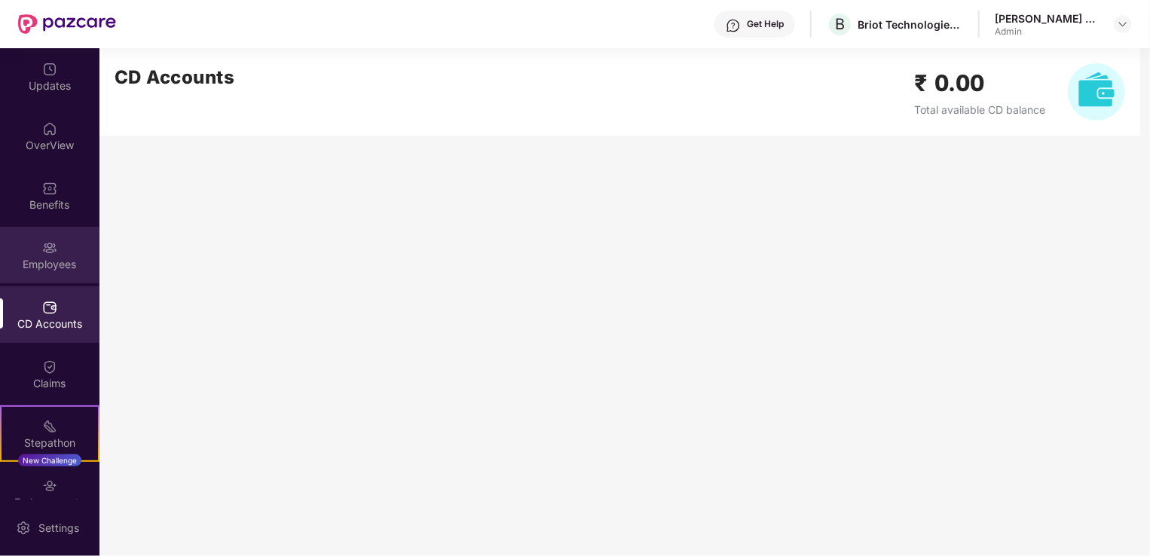
click at [46, 261] on div "Employees" at bounding box center [49, 264] width 99 height 15
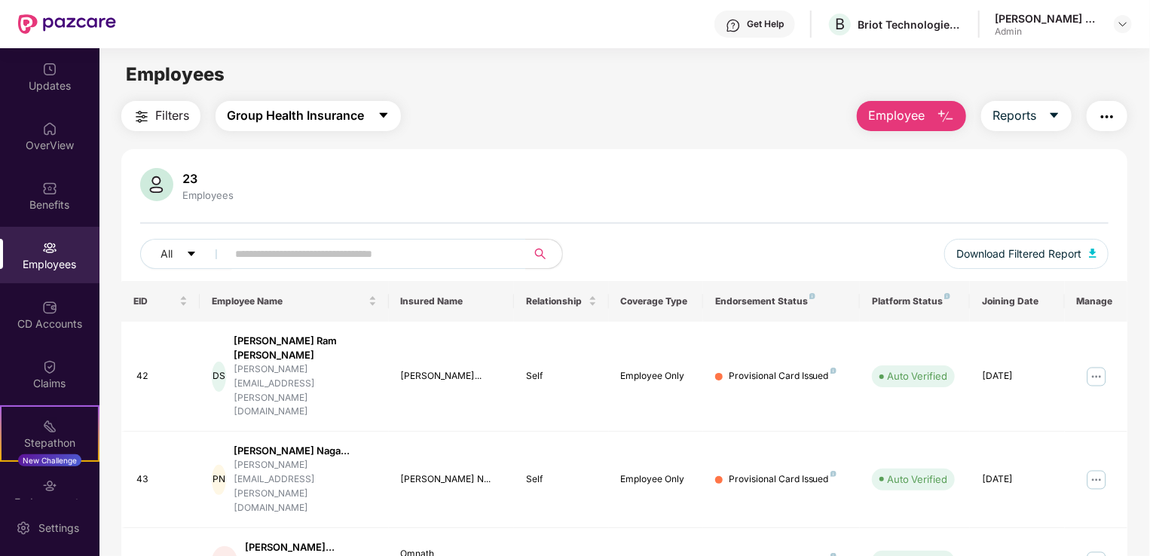
click at [372, 113] on button "Group Health Insurance" at bounding box center [308, 116] width 185 height 30
click at [457, 115] on div "Filters Group Health Insurance Employee Reports" at bounding box center [624, 116] width 1006 height 30
click at [1027, 260] on span "Download Filtered Report" at bounding box center [1018, 254] width 125 height 17
click at [1106, 78] on div "Employees" at bounding box center [624, 74] width 1050 height 29
click at [46, 209] on div "Benefits" at bounding box center [49, 204] width 99 height 15
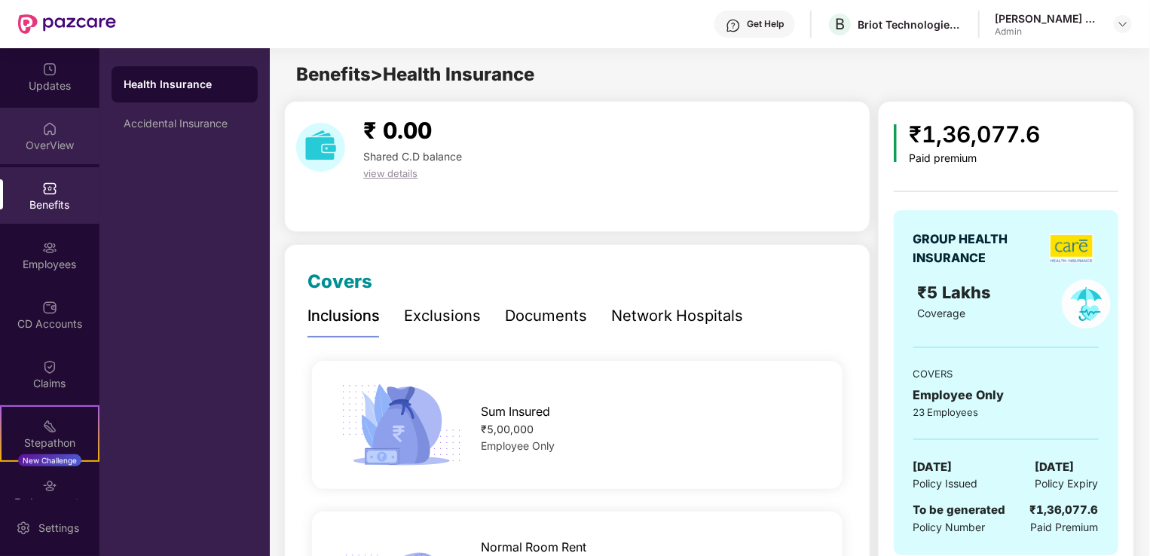
click at [61, 138] on div "OverView" at bounding box center [49, 145] width 99 height 15
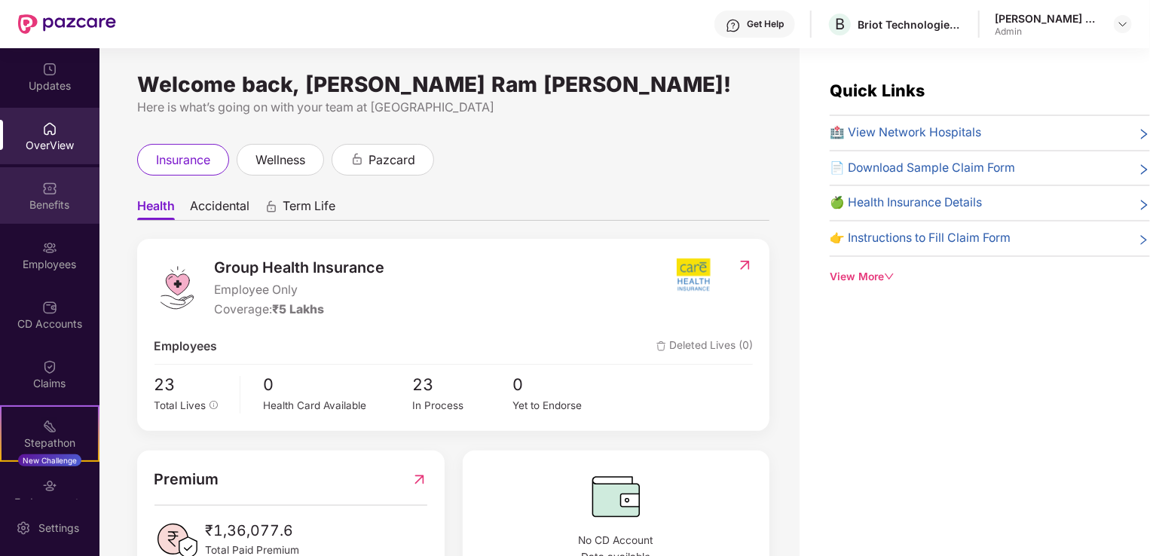
scroll to position [75, 0]
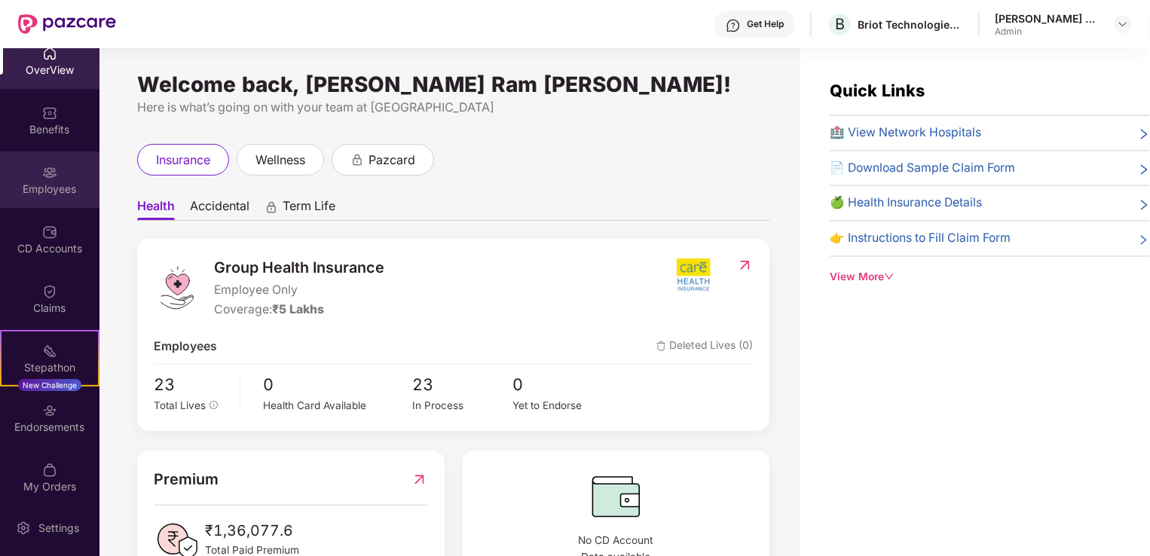
click at [72, 188] on div "Employees" at bounding box center [49, 189] width 99 height 15
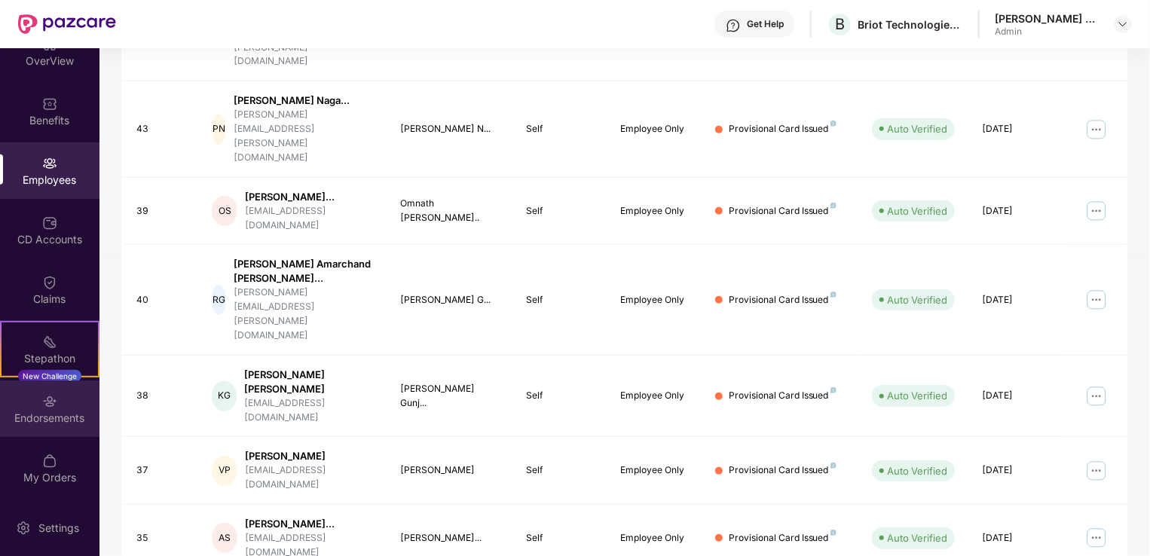
scroll to position [377, 0]
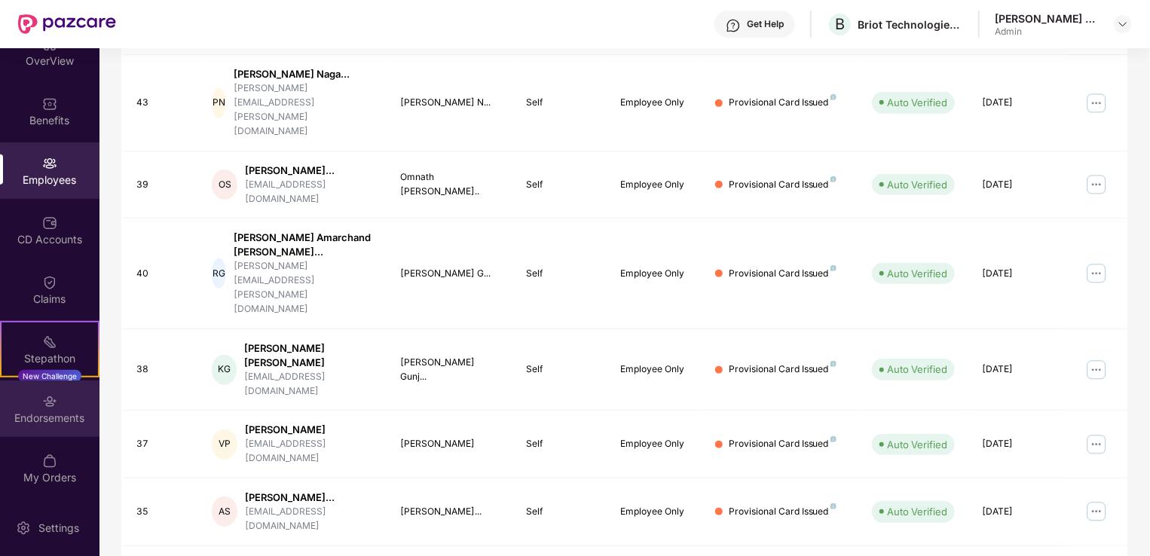
click at [37, 411] on div "Endorsements" at bounding box center [49, 418] width 99 height 15
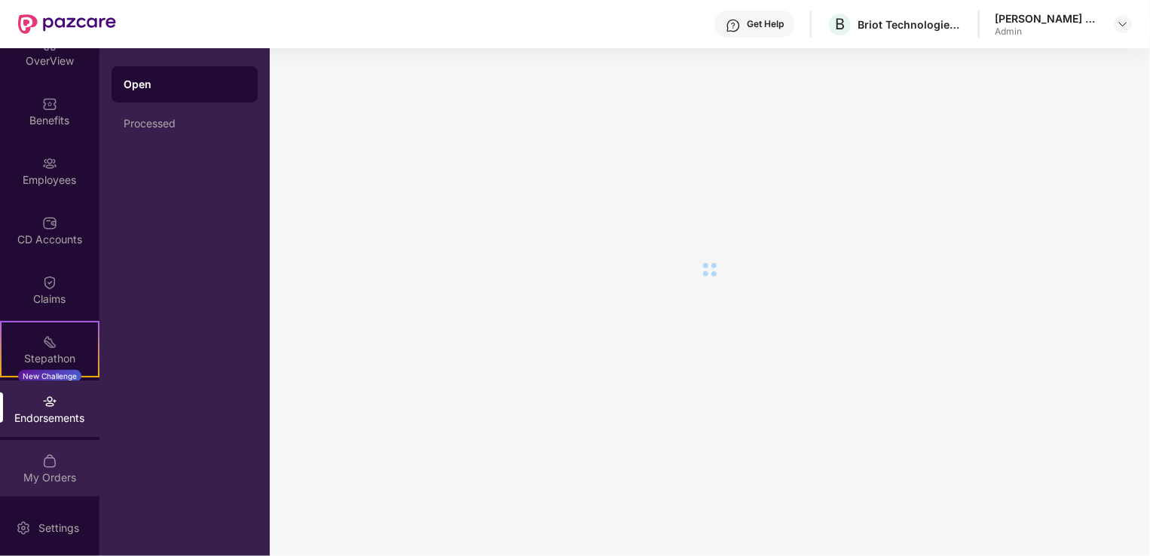
click at [27, 466] on div "My Orders" at bounding box center [49, 468] width 99 height 57
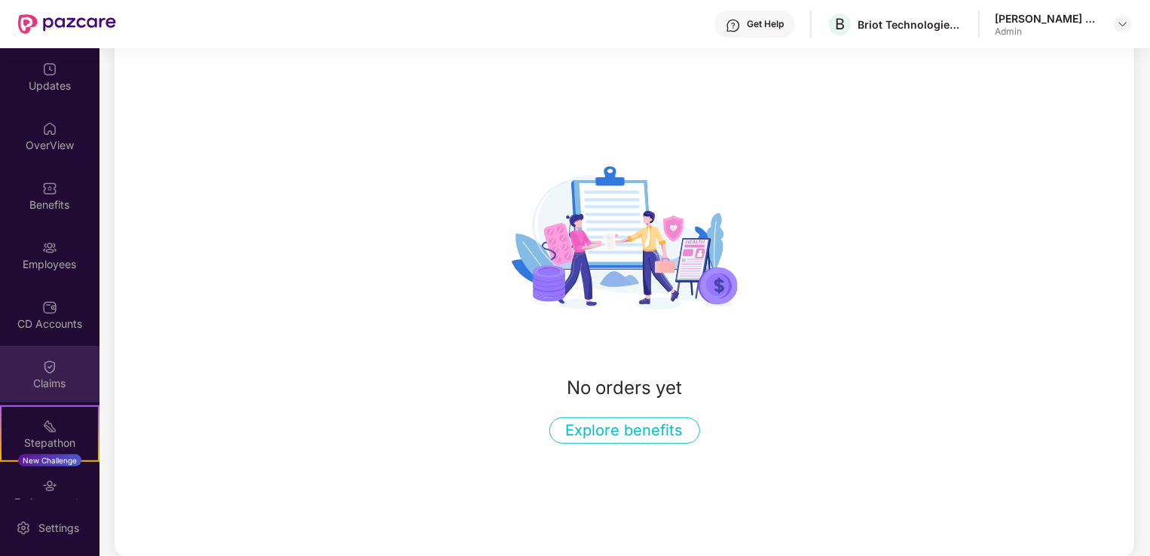
click at [45, 373] on img at bounding box center [49, 366] width 15 height 15
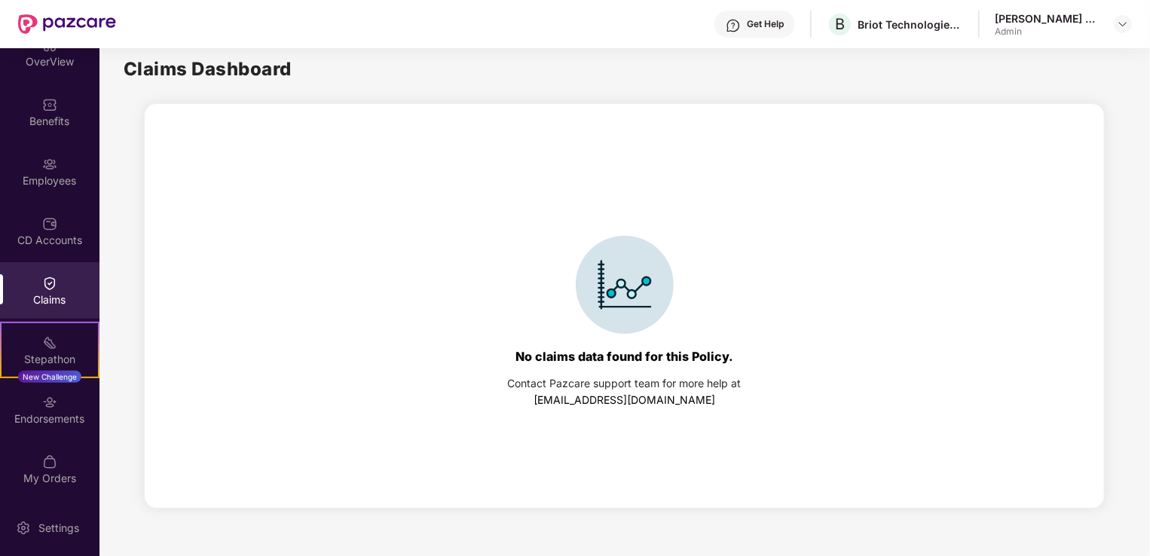
scroll to position [84, 0]
click at [47, 532] on div "Settings" at bounding box center [59, 528] width 50 height 15
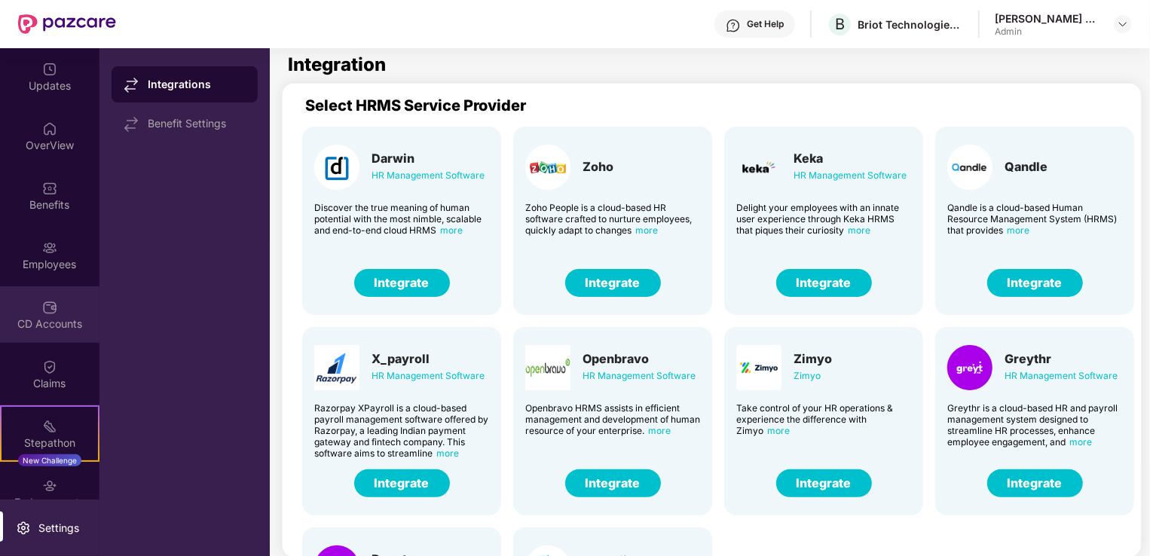
click at [44, 313] on img at bounding box center [49, 307] width 15 height 15
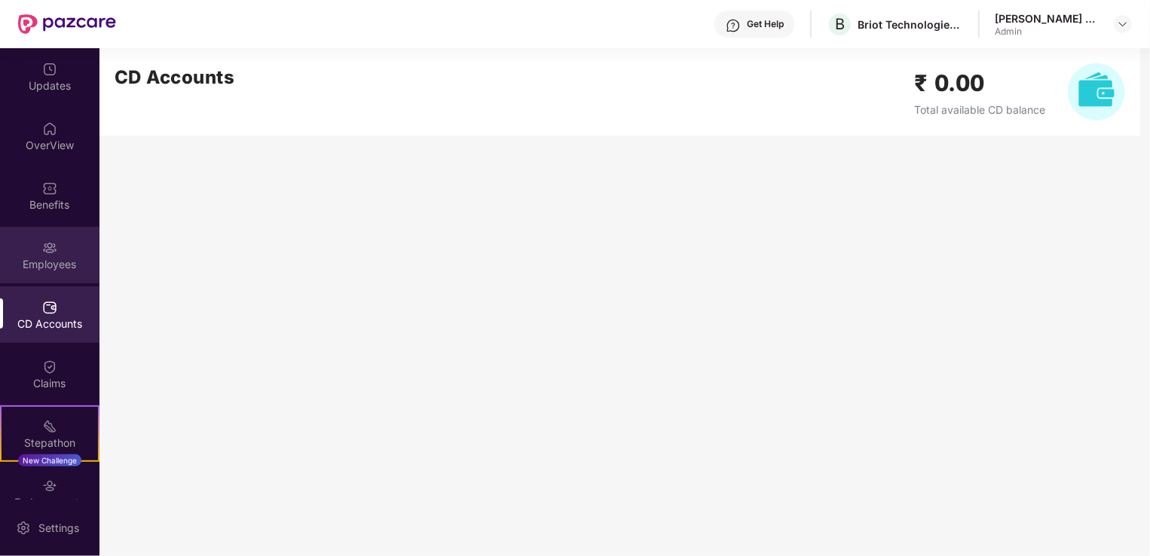
click at [45, 241] on img at bounding box center [49, 247] width 15 height 15
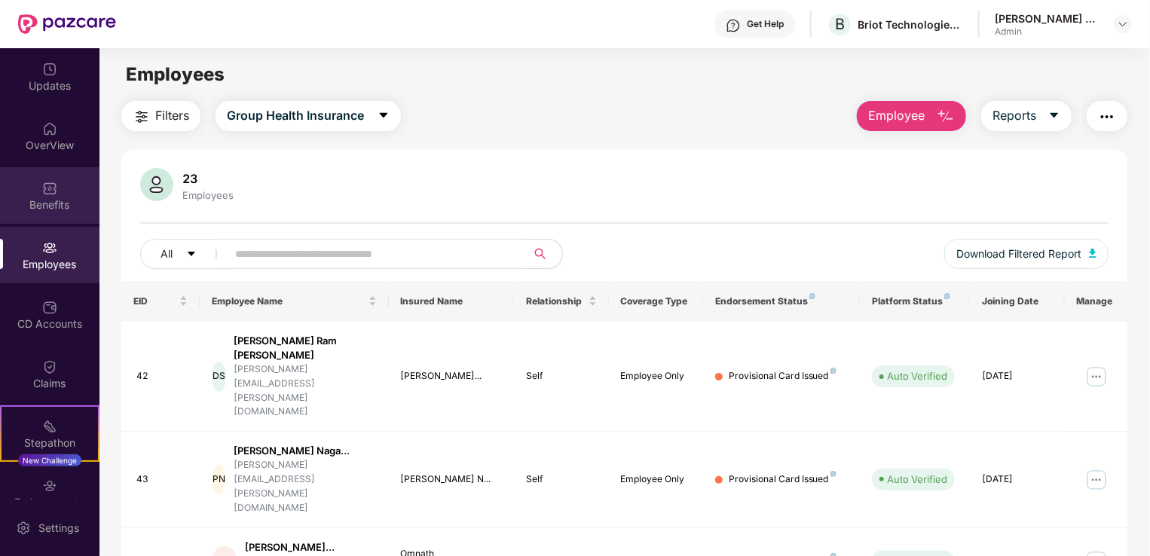
click at [53, 192] on img at bounding box center [49, 188] width 15 height 15
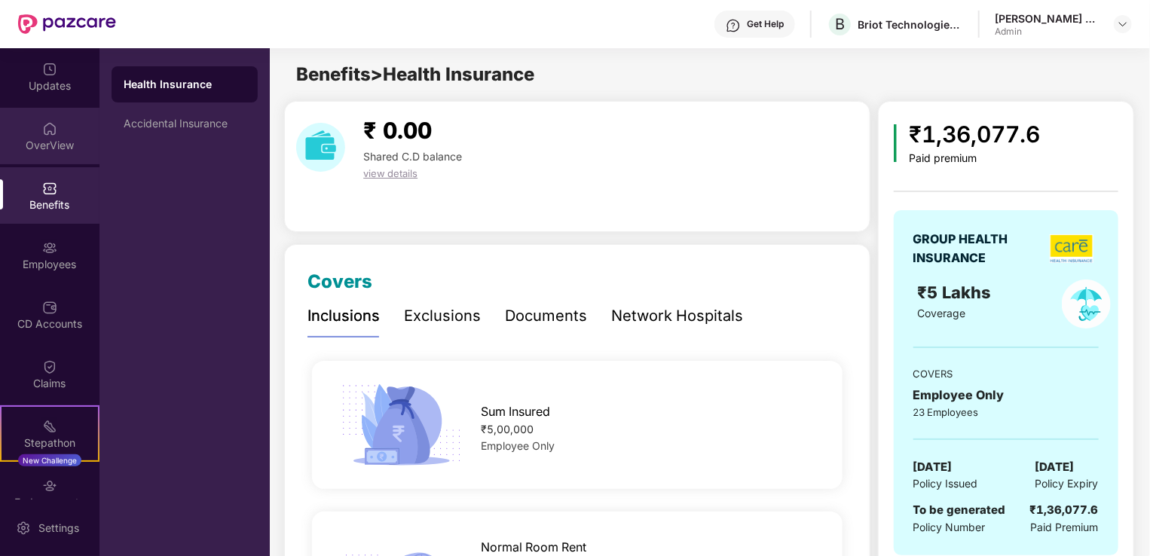
click at [45, 146] on div "OverView" at bounding box center [49, 145] width 99 height 15
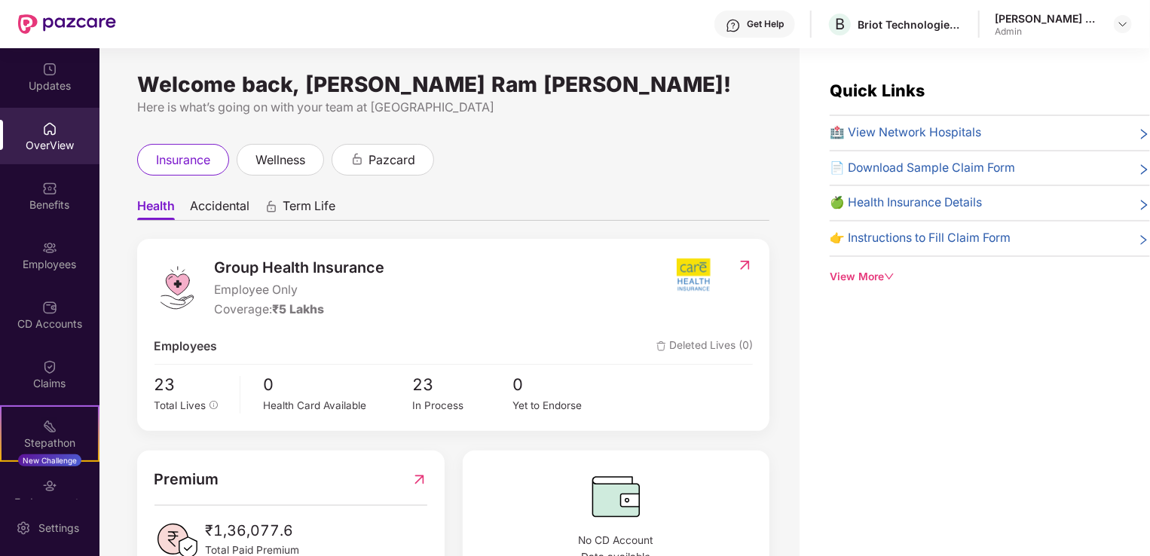
click at [232, 212] on span "Accidental" at bounding box center [220, 209] width 60 height 22
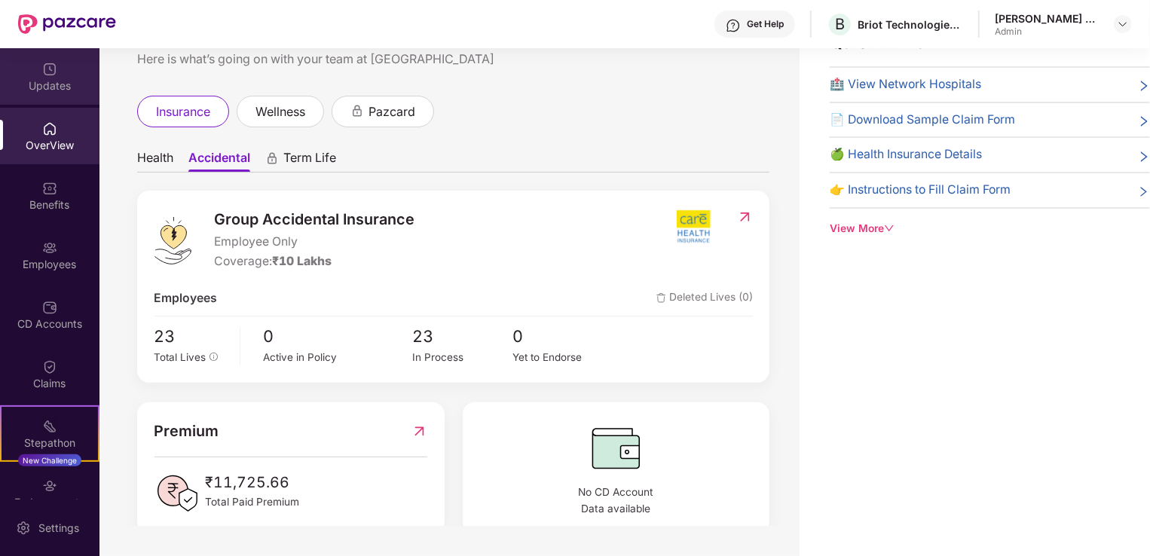
click at [47, 78] on div "Updates" at bounding box center [49, 85] width 99 height 15
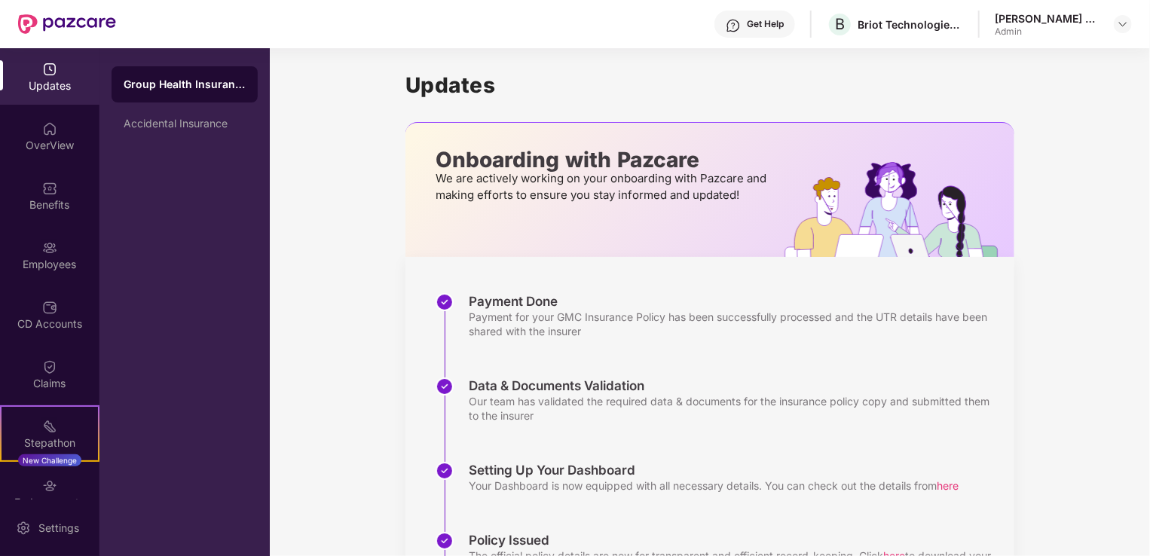
click at [793, 71] on div "Updates Onboarding with Pazcare We are actively working on your onboarding with…" at bounding box center [709, 370] width 609 height 644
click at [977, 71] on div "Updates Onboarding with Pazcare We are actively working on your onboarding with…" at bounding box center [709, 370] width 609 height 644
drag, startPoint x: 149, startPoint y: 213, endPoint x: 150, endPoint y: 205, distance: 8.3
click at [150, 213] on div "Group Health Insurance Accidental Insurance" at bounding box center [184, 302] width 170 height 508
